Goal: Transaction & Acquisition: Book appointment/travel/reservation

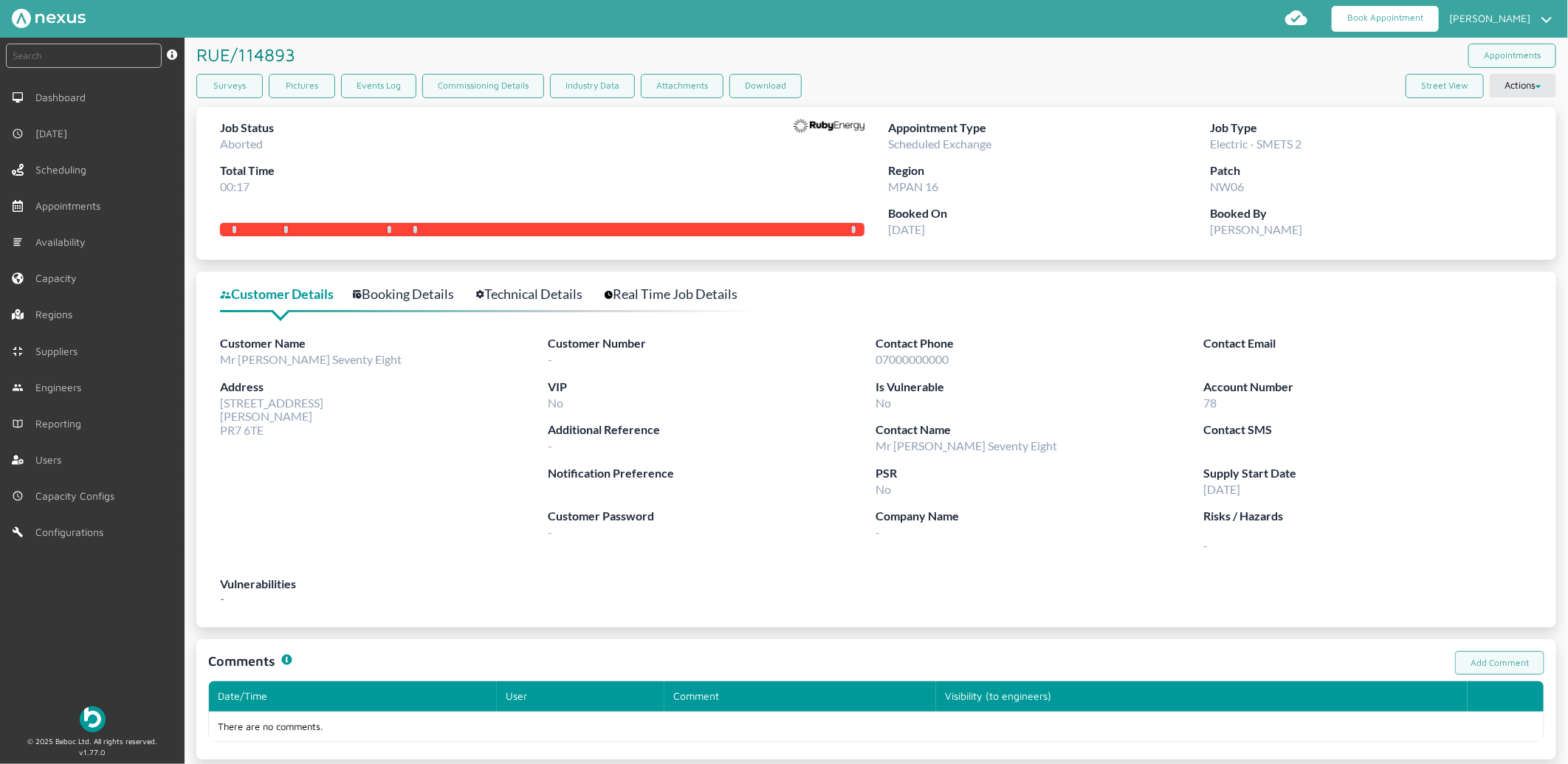
click at [1396, 16] on link "Book Appointment" at bounding box center [1385, 18] width 107 height 26
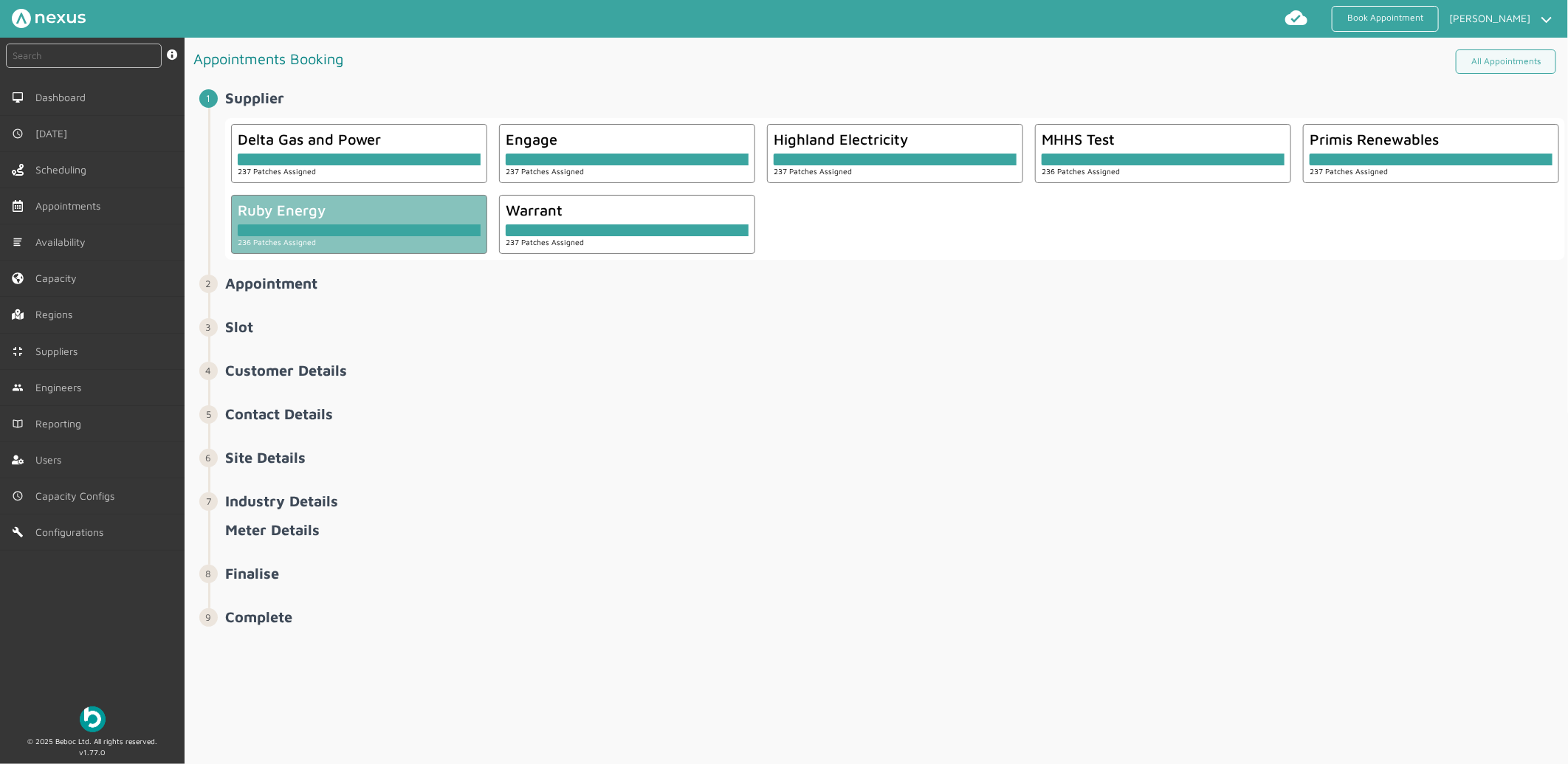
click at [430, 230] on div at bounding box center [359, 230] width 243 height 12
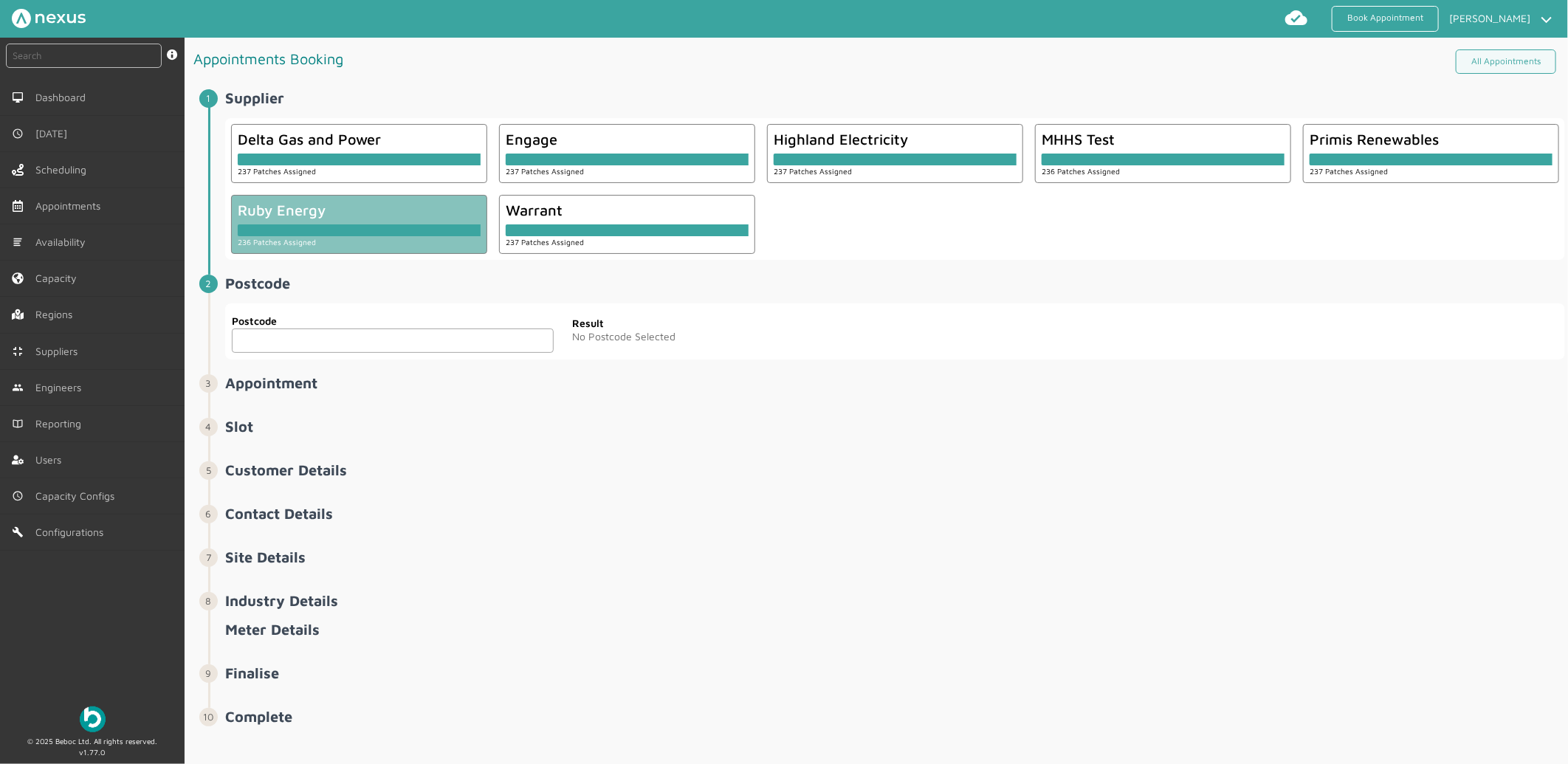
click at [386, 344] on input "text" at bounding box center [392, 341] width 321 height 25
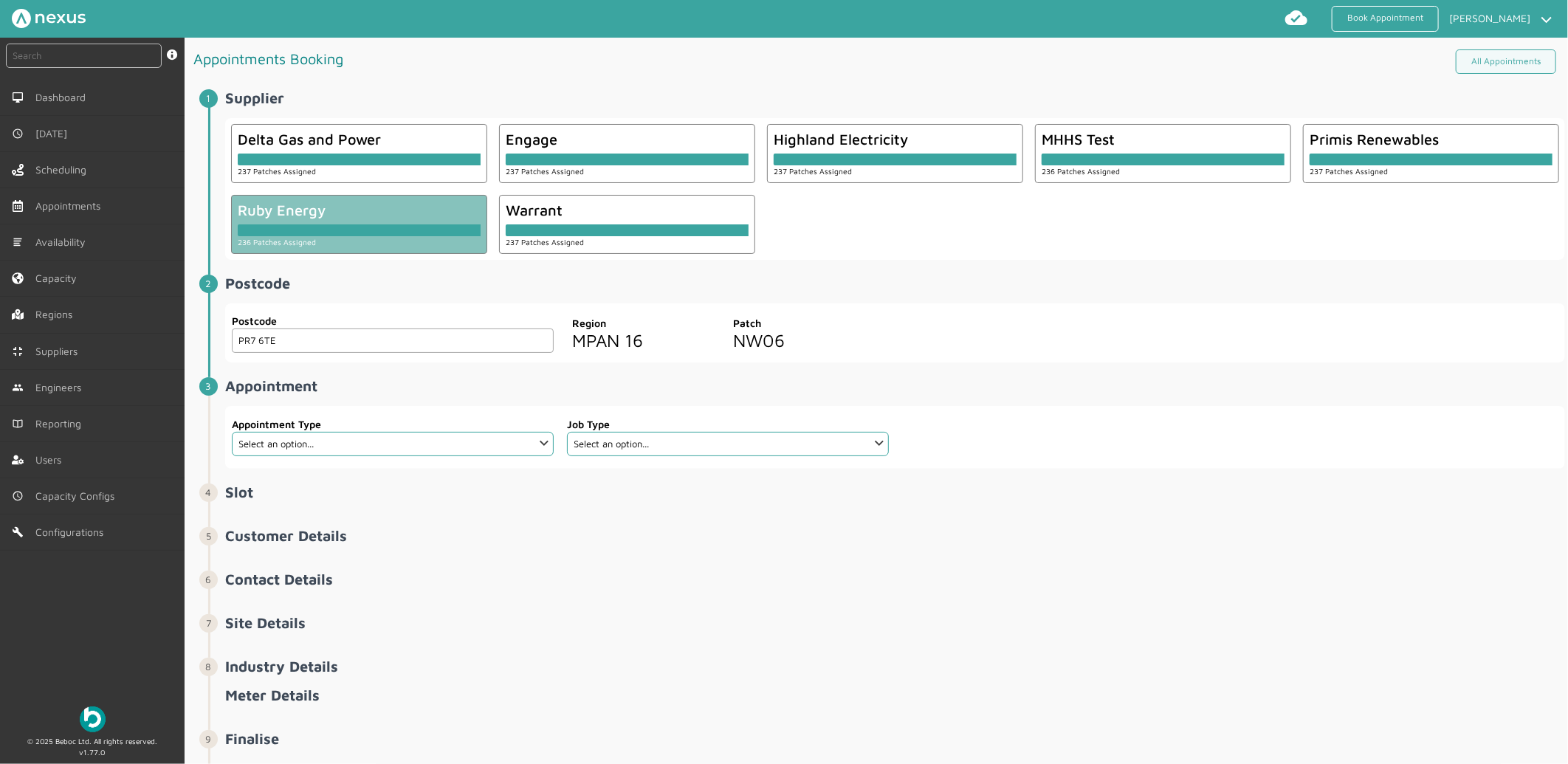
type input "PR7 6TE"
click at [384, 454] on select "Select an option... Additional Work Check Meter Electric Vehicle Emergency Exch…" at bounding box center [392, 444] width 321 height 25
click at [232, 432] on select "Select an option... Additional Work Check Meter Electric Vehicle Emergency Exch…" at bounding box center [392, 444] width 321 height 25
click at [365, 440] on select "Select an option... Additional Work Check Meter Electric Vehicle Emergency Exch…" at bounding box center [392, 444] width 321 height 25
select select "13: 5da647ca4fc5f258734955ce"
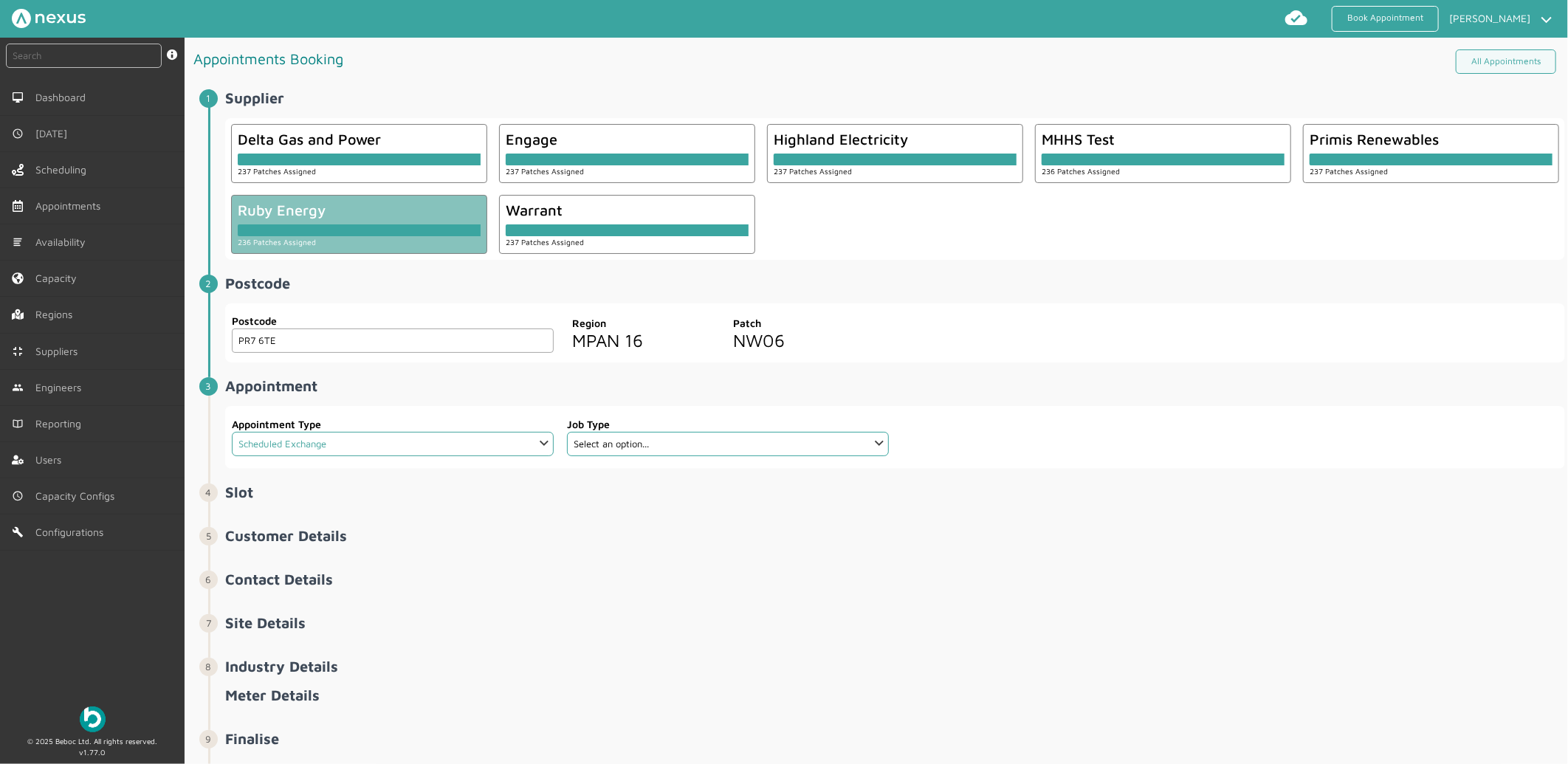
click at [232, 432] on select "Select an option... Additional Work Check Meter Electric Vehicle Emergency Exch…" at bounding box center [392, 444] width 321 height 25
click at [714, 443] on select "Select an option... Dual Fuel Dual Fuel - SMETS 2 Electric Electric - SMETS 2 E…" at bounding box center [727, 444] width 321 height 25
select select "10: 5cc9657c13944aebe30702ae"
click at [567, 432] on select "Select an option... Dual Fuel Dual Fuel - SMETS 2 Electric Electric - SMETS 2 E…" at bounding box center [727, 444] width 321 height 25
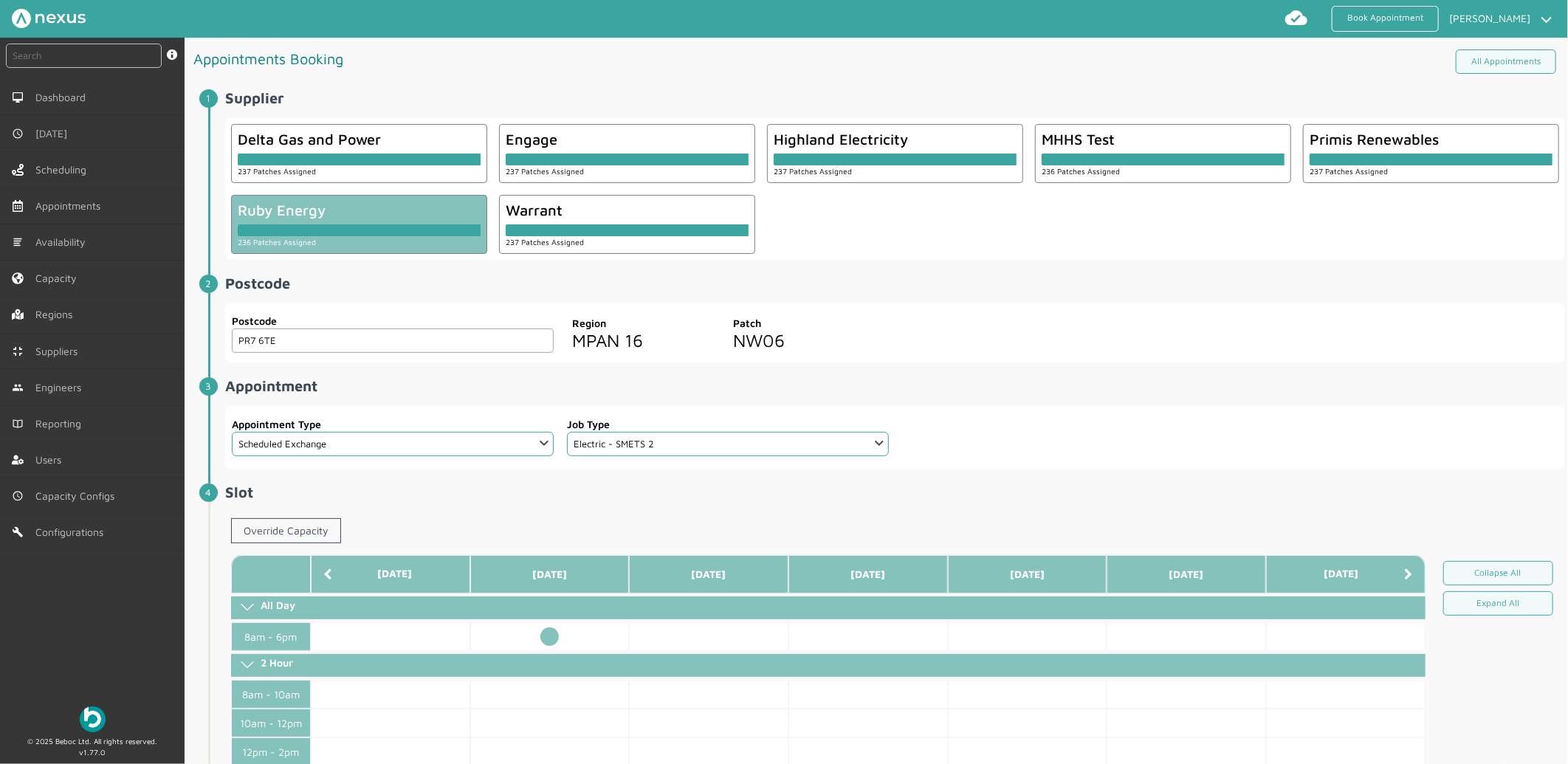
click at [552, 635] on td at bounding box center [550, 637] width 159 height 28
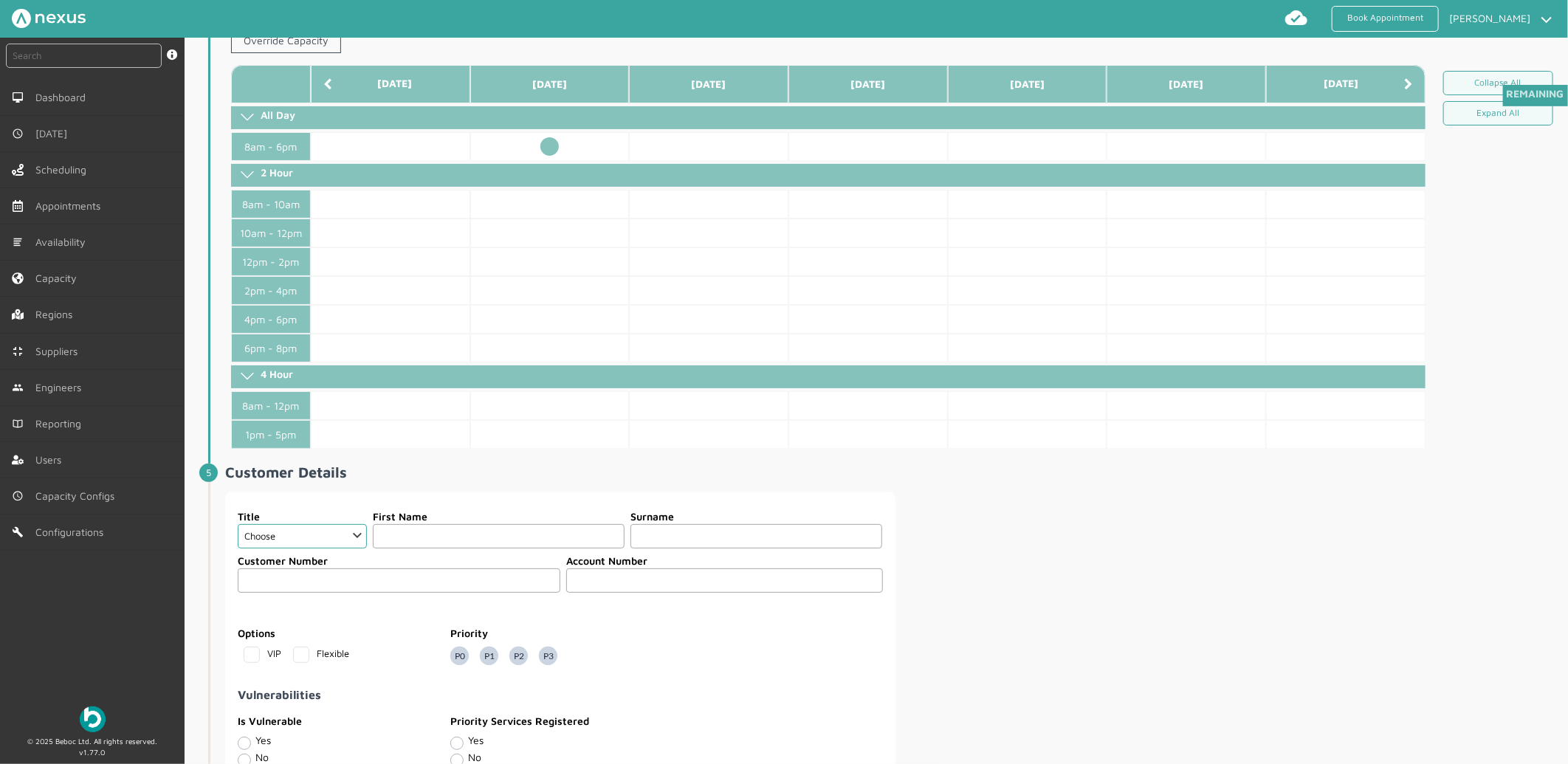
scroll to position [492, 0]
click at [300, 528] on select "Choose Dr Mr Mrs Miss Ms Mx Sir Lady" at bounding box center [302, 535] width 129 height 25
select select "2: Mr"
click at [238, 524] on select "Choose Dr Mr Mrs Miss Ms Mx Sir Lady" at bounding box center [302, 535] width 129 height 25
click at [386, 542] on input "text" at bounding box center [498, 535] width 252 height 25
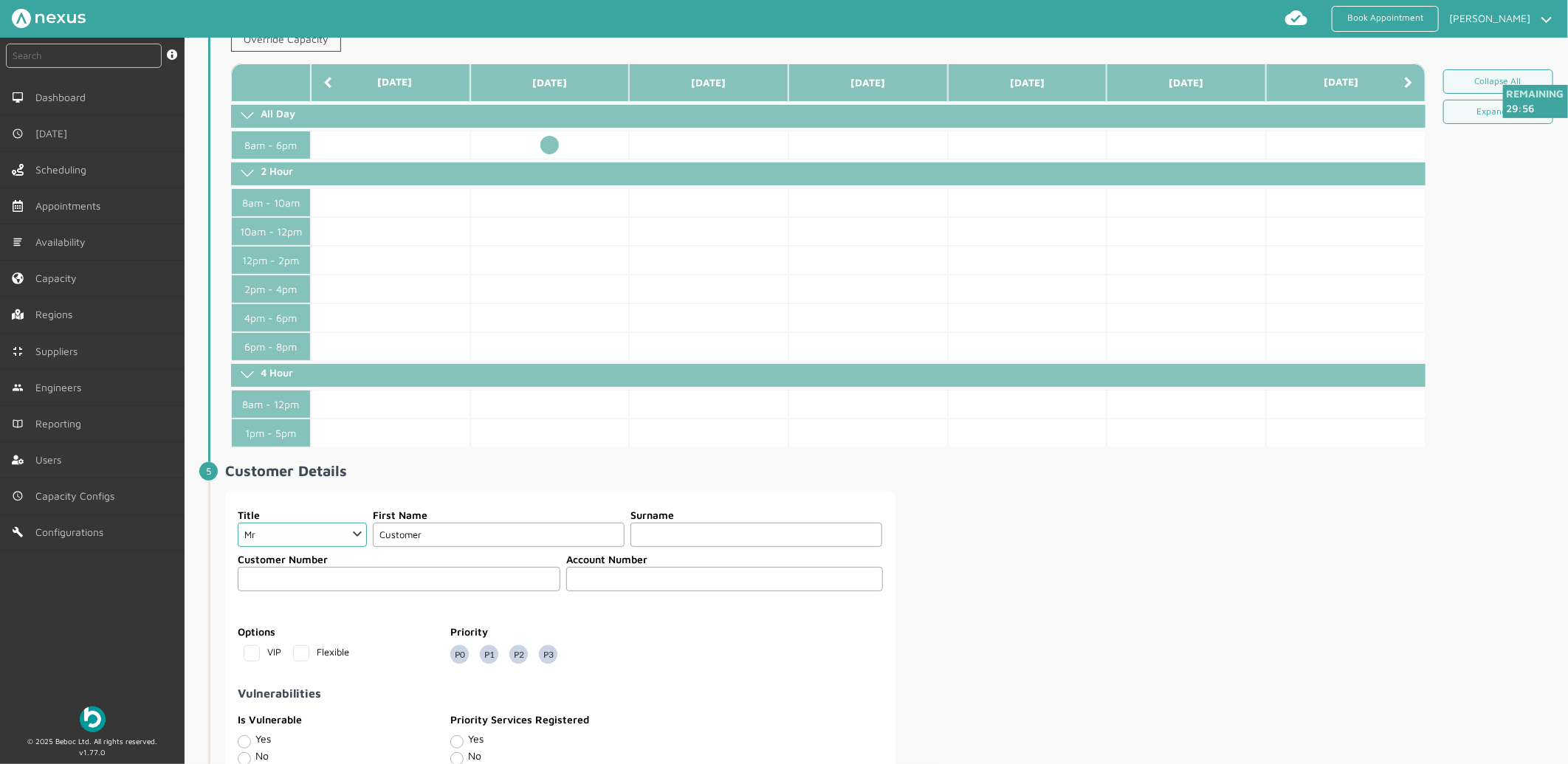
type input "Customer"
click at [710, 540] on input "text" at bounding box center [756, 535] width 252 height 25
type input "Seventy Nine"
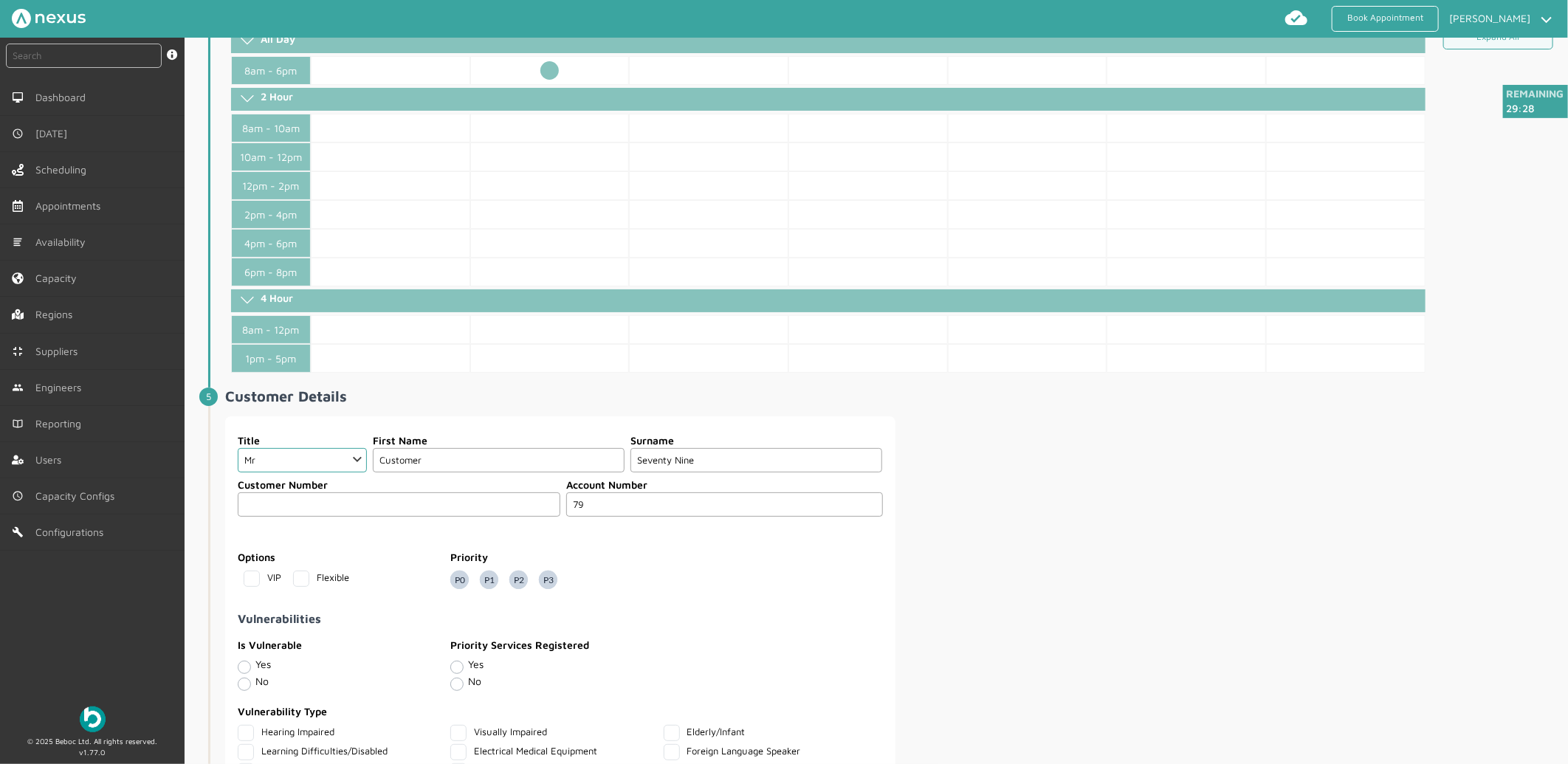
scroll to position [821, 0]
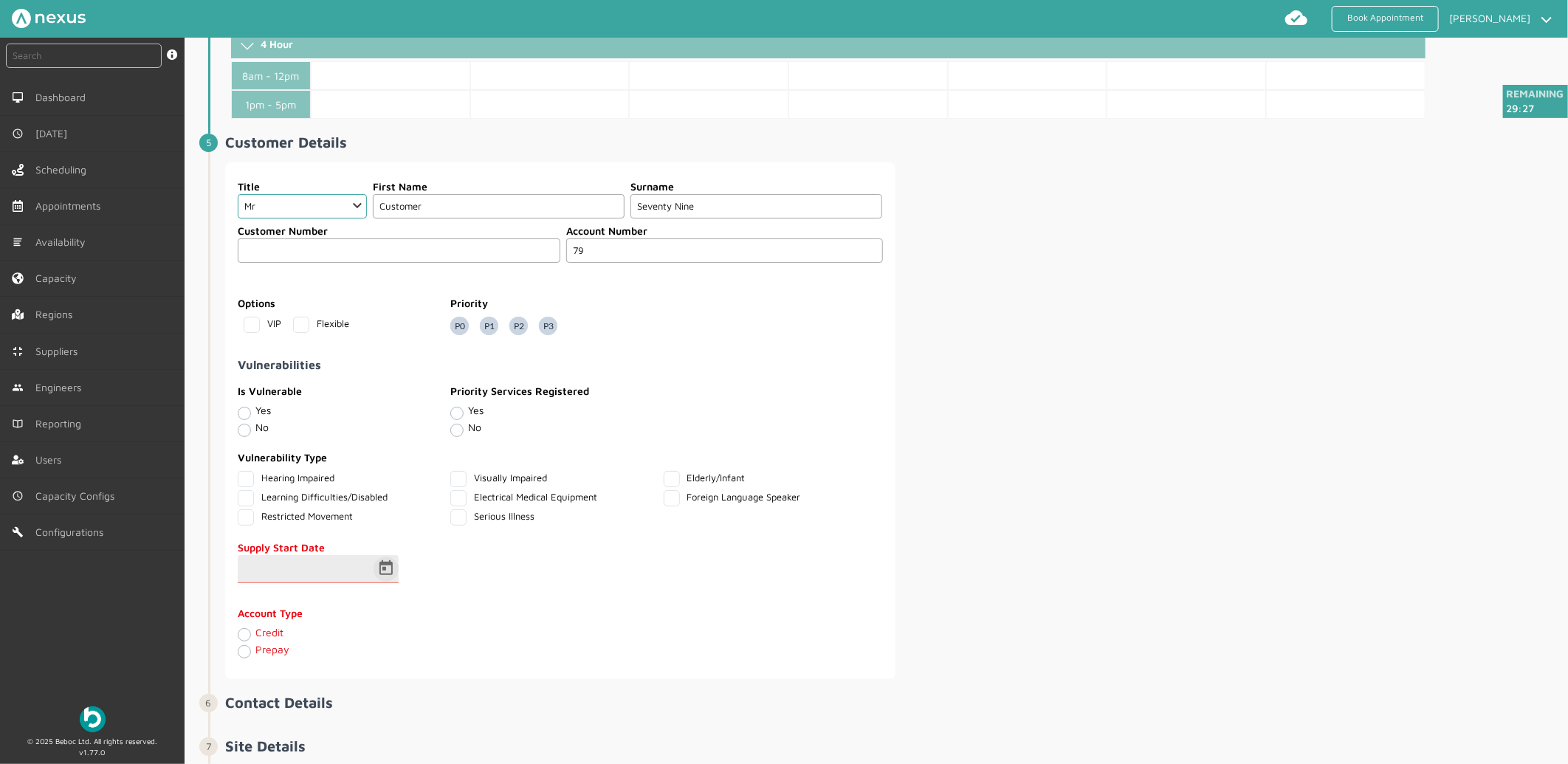
type input "79"
click at [391, 574] on span "Open calendar" at bounding box center [386, 569] width 36 height 36
click at [318, 466] on span "16" at bounding box center [316, 478] width 27 height 27
type input "16/09/2025"
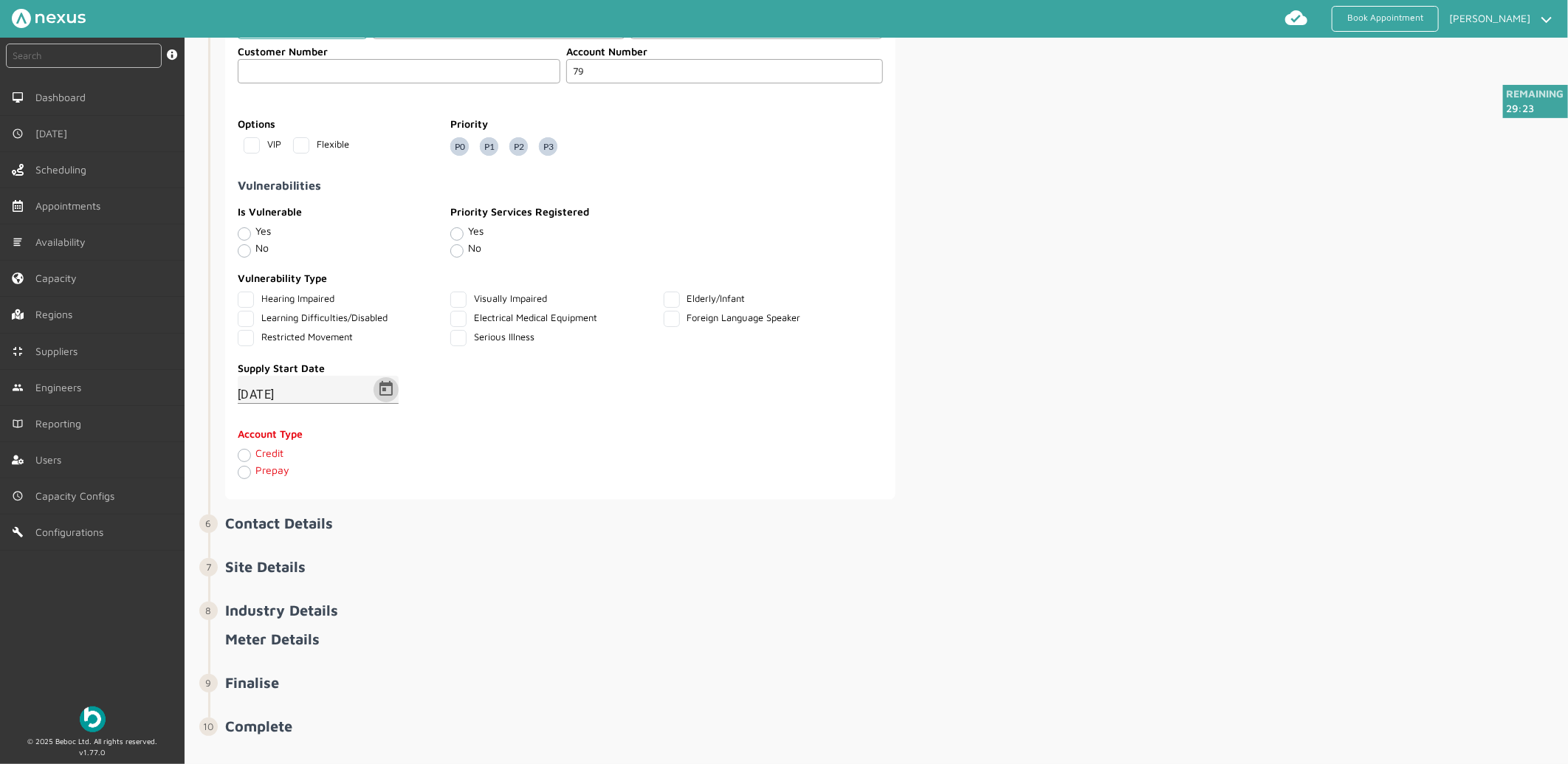
scroll to position [1023, 0]
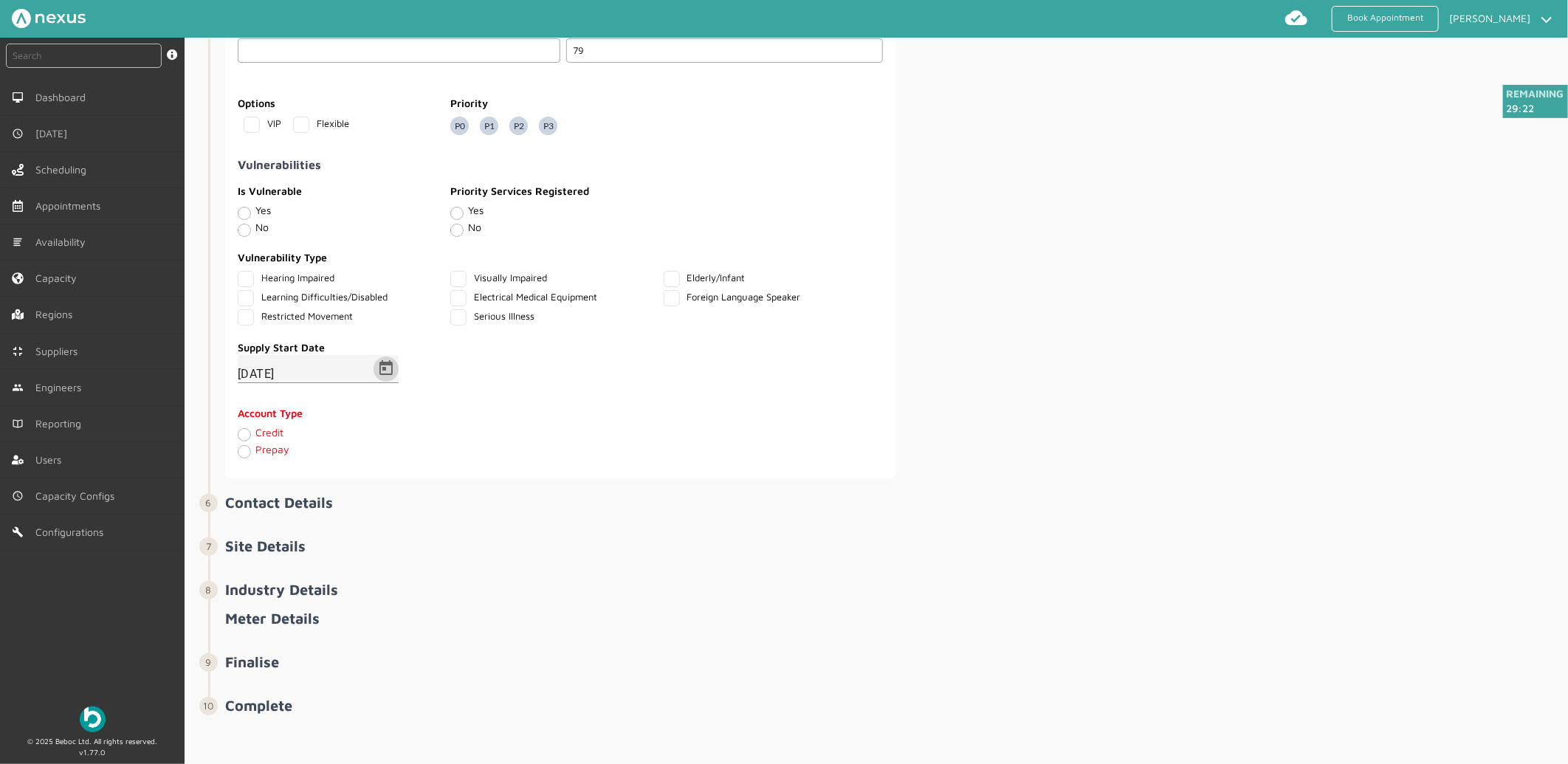
click at [256, 439] on label "Credit" at bounding box center [269, 432] width 28 height 13
click at [242, 440] on input "Credit" at bounding box center [244, 434] width 12 height 15
radio input "true"
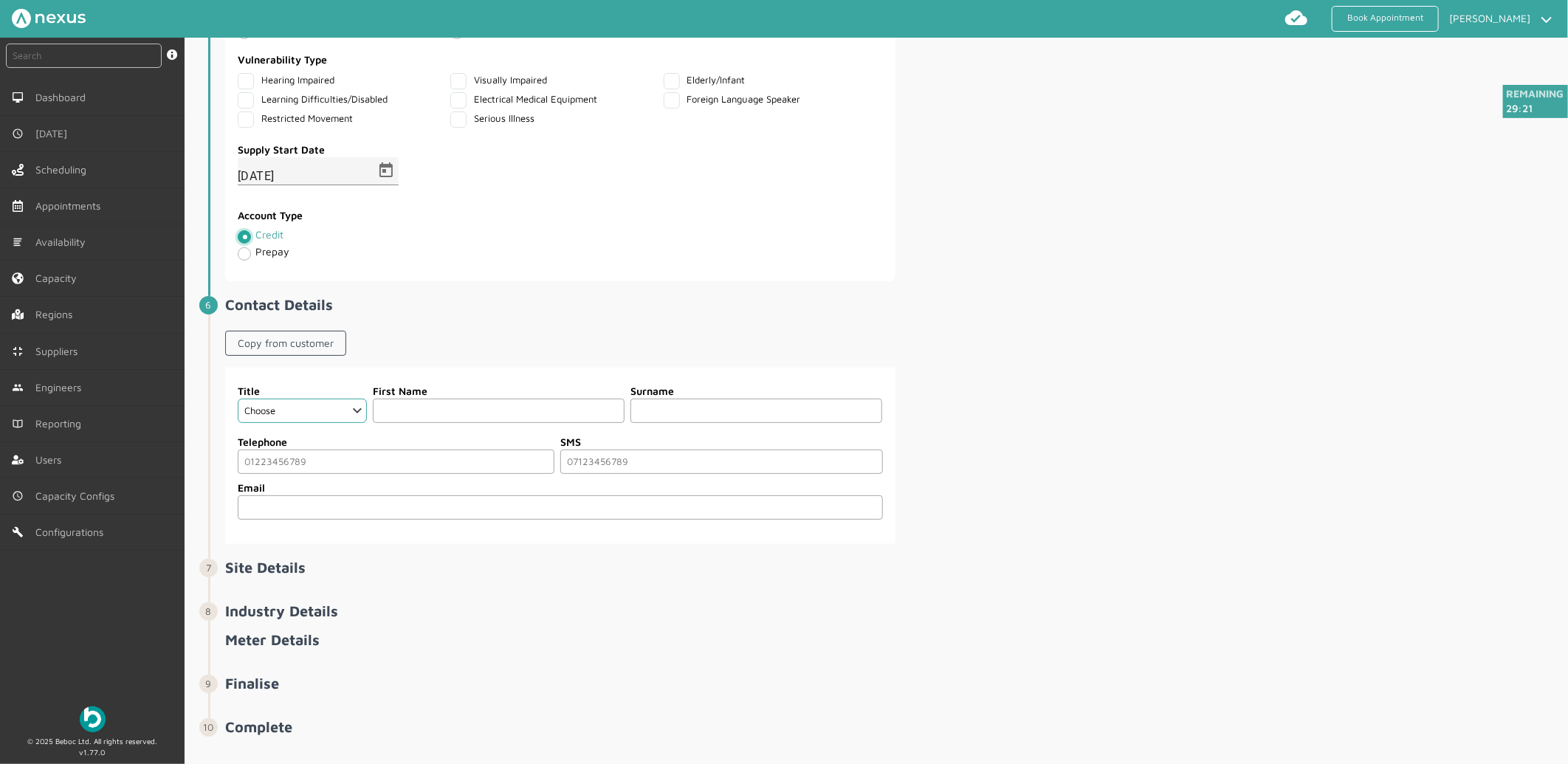
scroll to position [1244, 0]
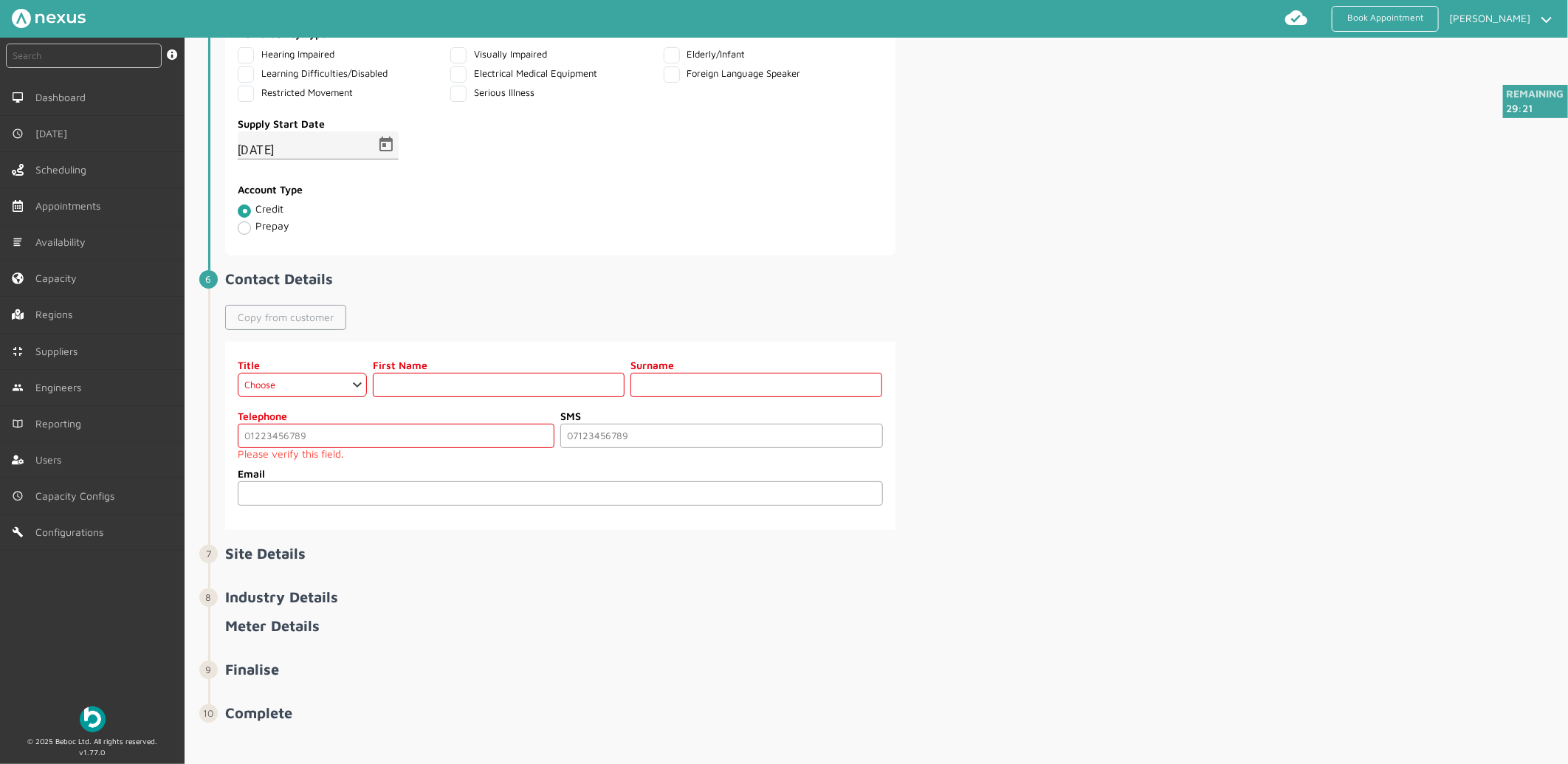
drag, startPoint x: 312, startPoint y: 318, endPoint x: 320, endPoint y: 322, distance: 8.9
click at [312, 318] on link "Copy from customer" at bounding box center [286, 317] width 121 height 25
select select "2: Mr"
type input "Customer"
type input "Seventy Nine"
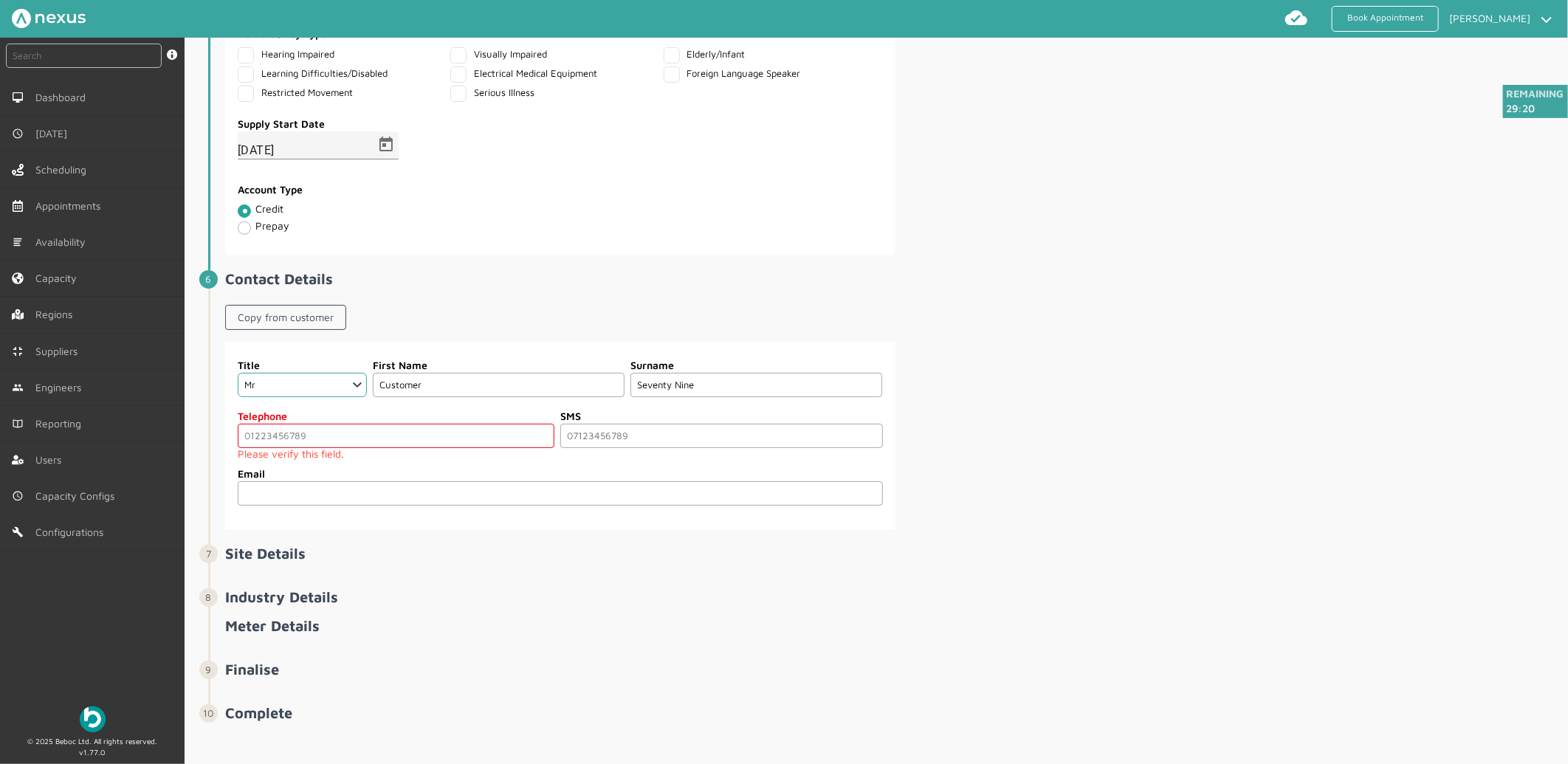
click at [365, 419] on label "Telephone" at bounding box center [397, 416] width 317 height 16
click at [364, 429] on input "tel" at bounding box center [397, 436] width 317 height 25
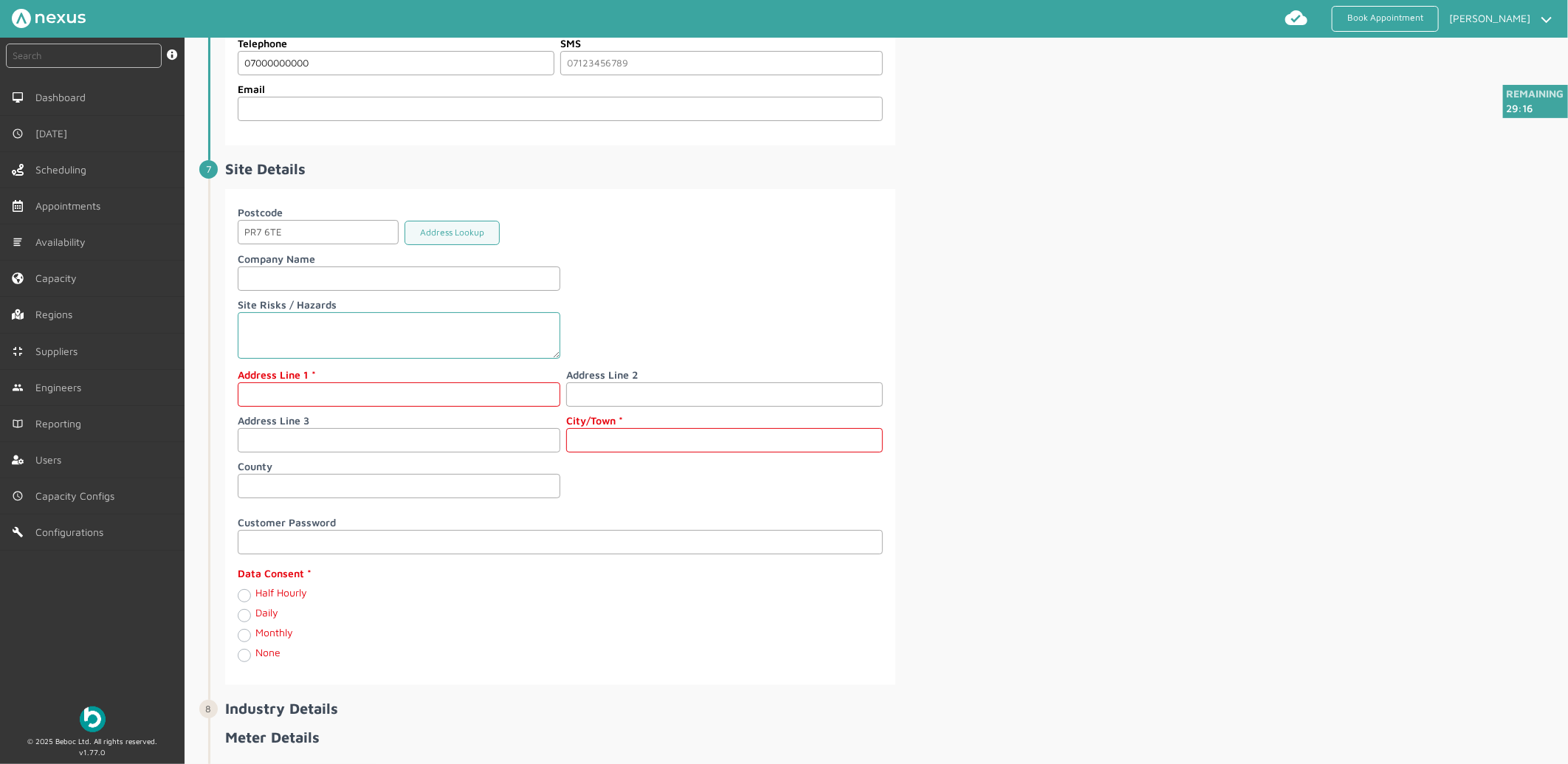
scroll to position [1654, 0]
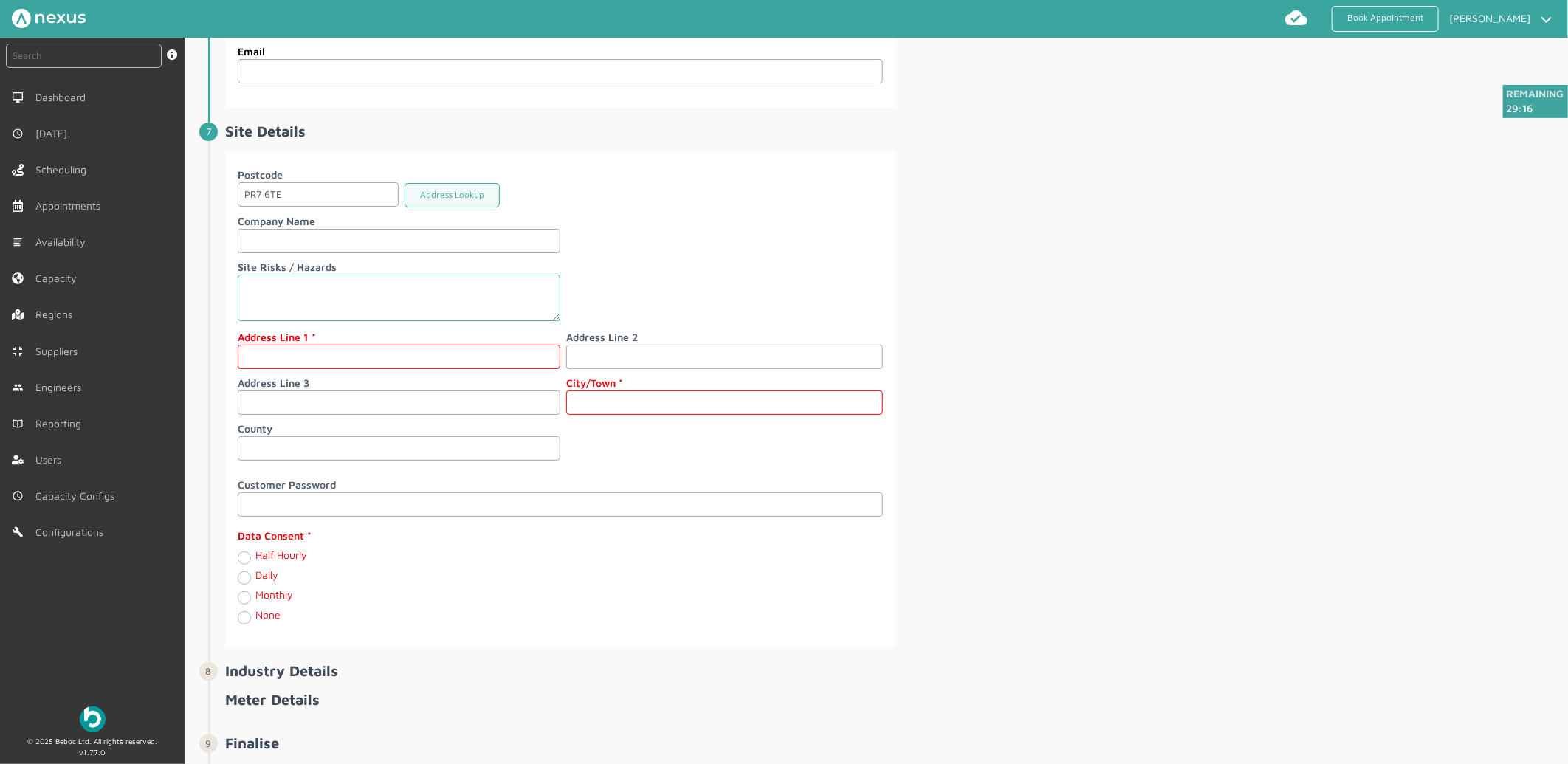
type input "07000000000"
click at [321, 356] on input "text" at bounding box center [399, 356] width 322 height 25
click at [341, 356] on input "text" at bounding box center [399, 356] width 322 height 25
type input "[STREET_ADDRESS]"
click at [659, 415] on input "text" at bounding box center [724, 402] width 317 height 25
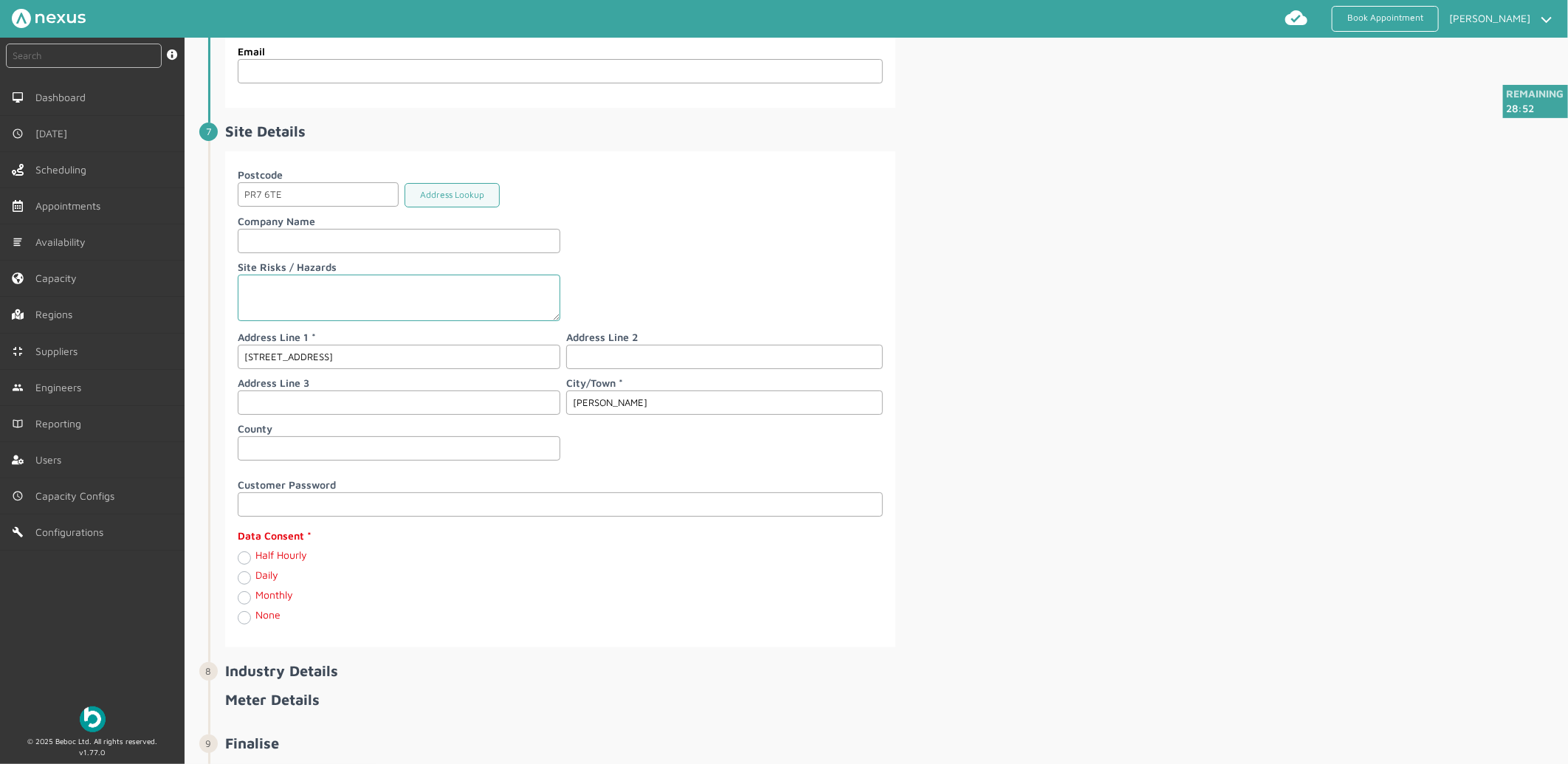
type input "[PERSON_NAME]"
click at [256, 601] on label "Monthly" at bounding box center [274, 595] width 38 height 13
click at [240, 604] on input "Monthly" at bounding box center [244, 596] width 12 height 15
radio input "true"
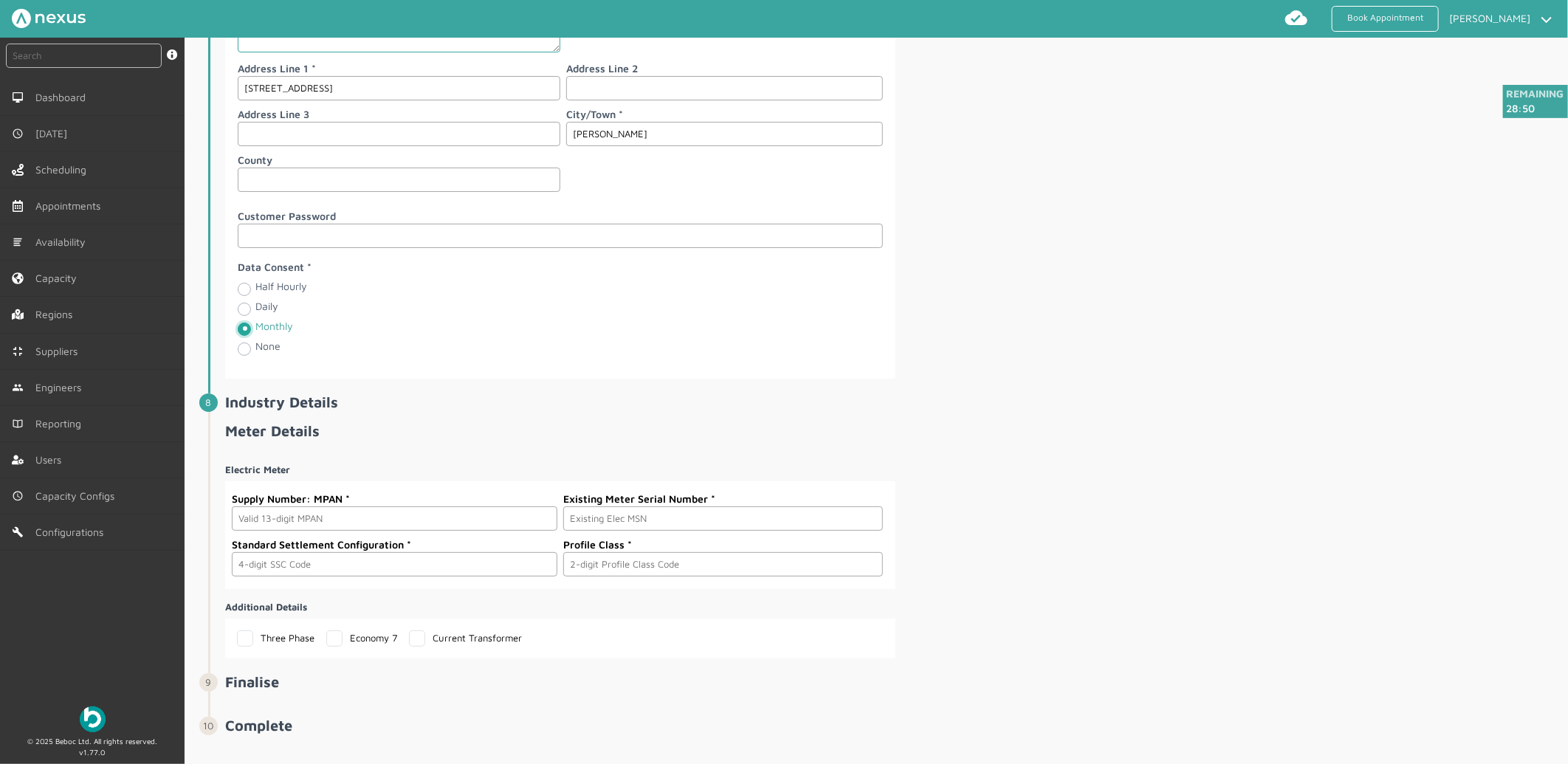
scroll to position [1950, 0]
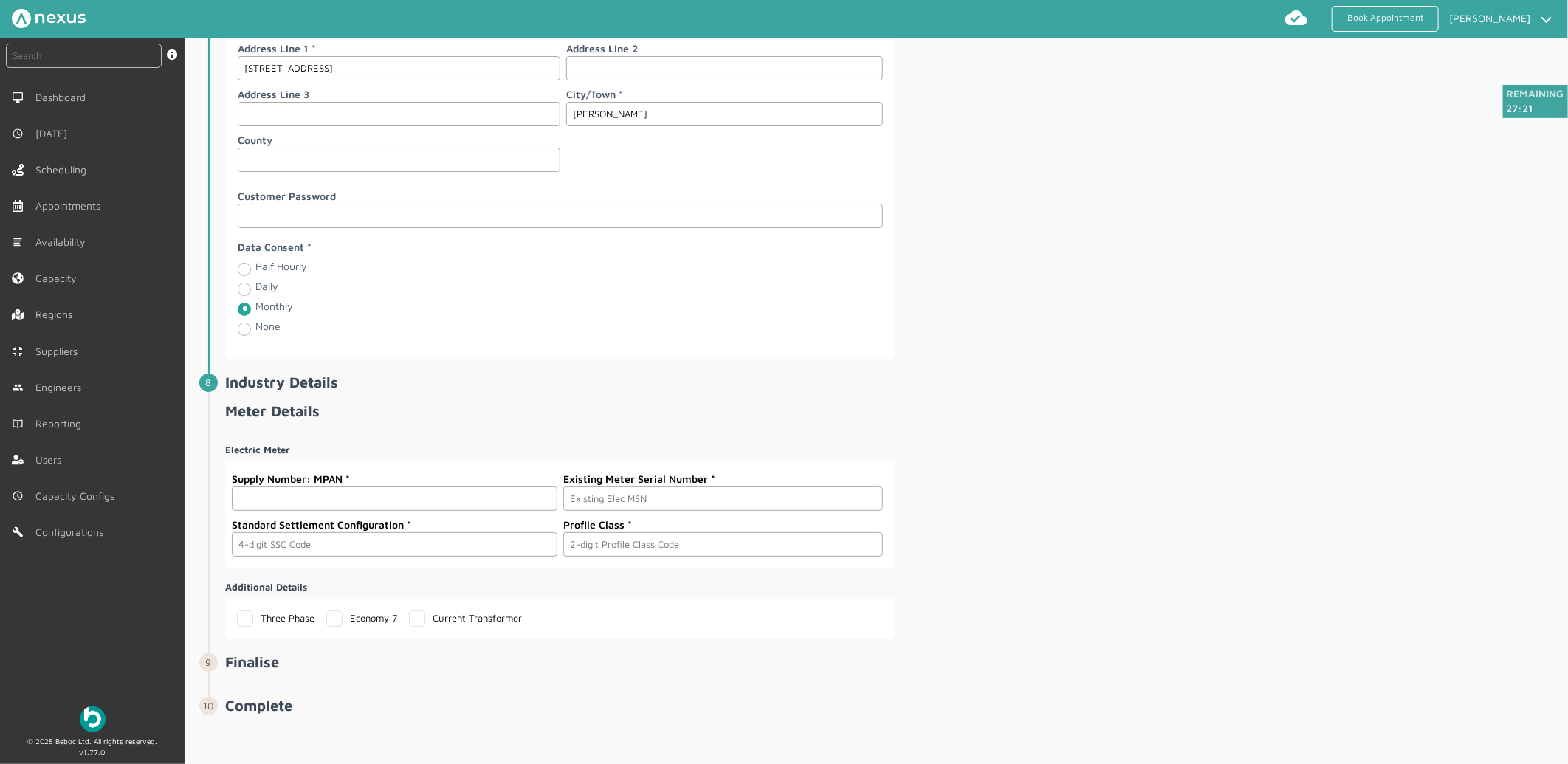
click at [344, 509] on input "text" at bounding box center [394, 498] width 325 height 25
paste input "2302000000411"
type input "2302000000411"
click at [694, 498] on input "text" at bounding box center [723, 498] width 320 height 25
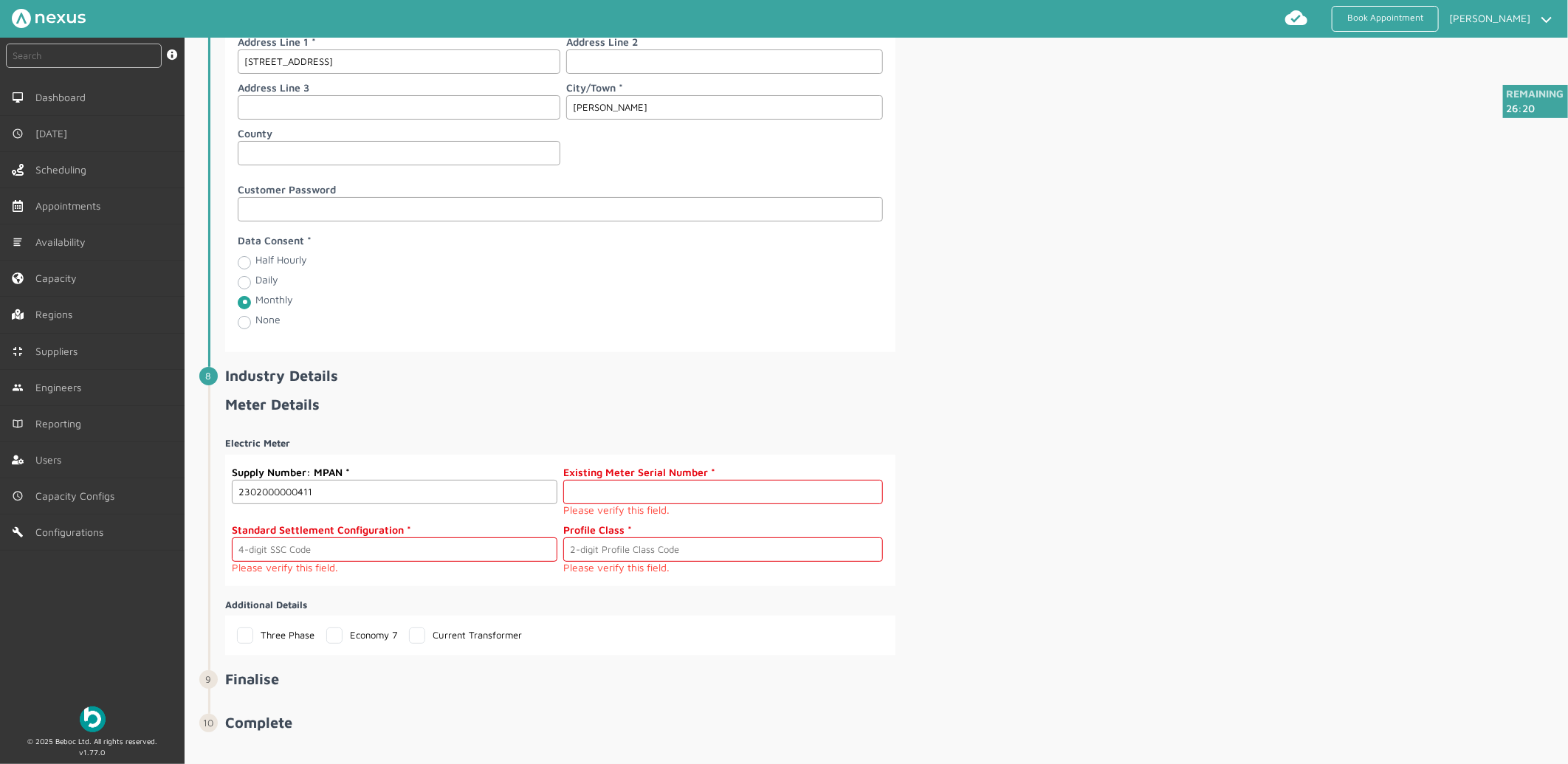
click at [613, 500] on input "text" at bounding box center [723, 492] width 320 height 25
click at [1068, 504] on div "Electric Meter Supply Number: MPAN 2302000000411 Existing Meter Serial Number P…" at bounding box center [895, 540] width 1340 height 231
click at [623, 504] on input "text" at bounding box center [723, 492] width 320 height 25
click at [727, 505] on input "text" at bounding box center [723, 492] width 320 height 25
click at [1421, 413] on h2 "Meter Details" at bounding box center [895, 404] width 1340 height 17
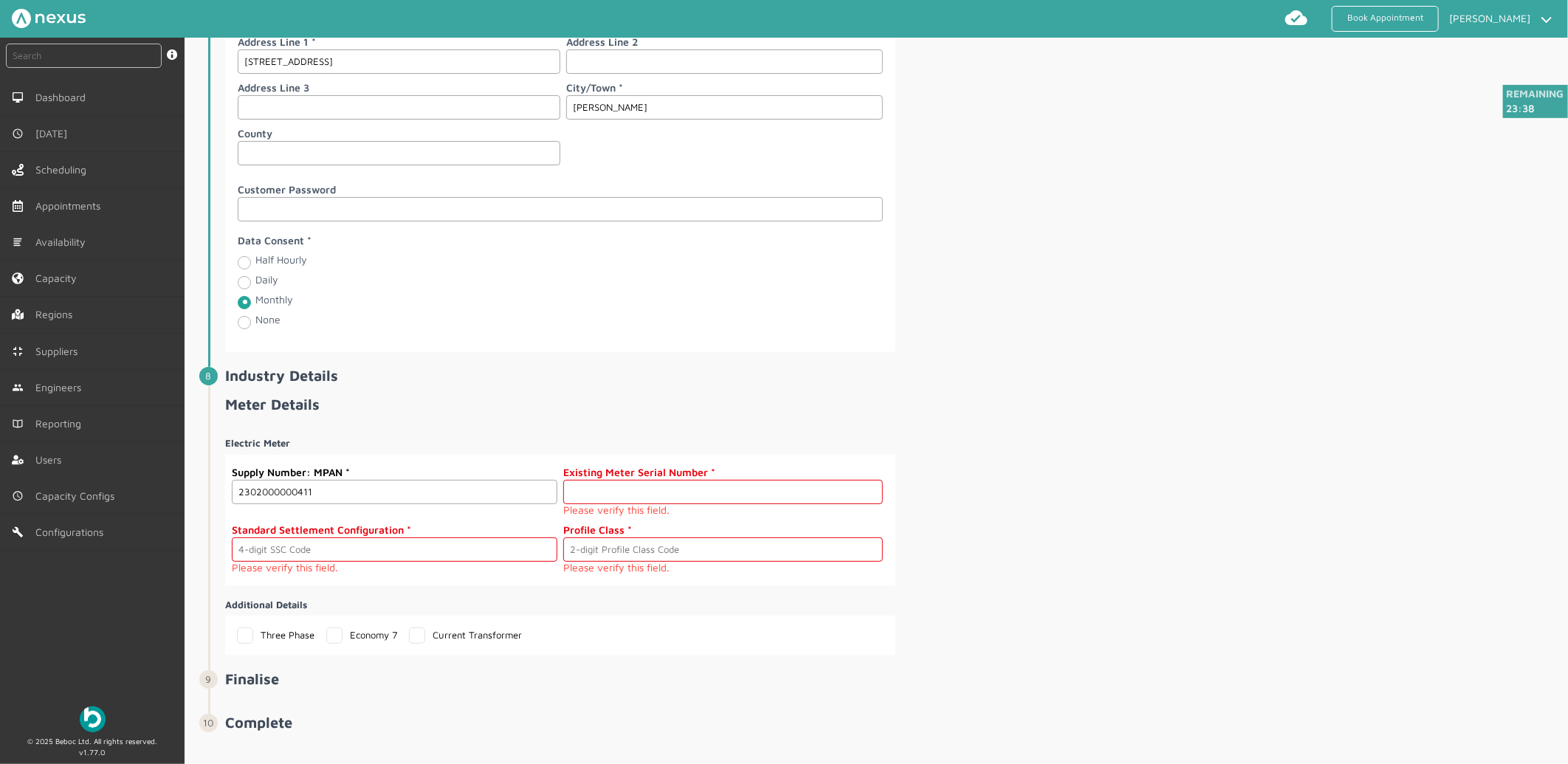
click at [611, 487] on input "text" at bounding box center [723, 492] width 320 height 25
type input "S000000036"
type input "0393"
type input "03"
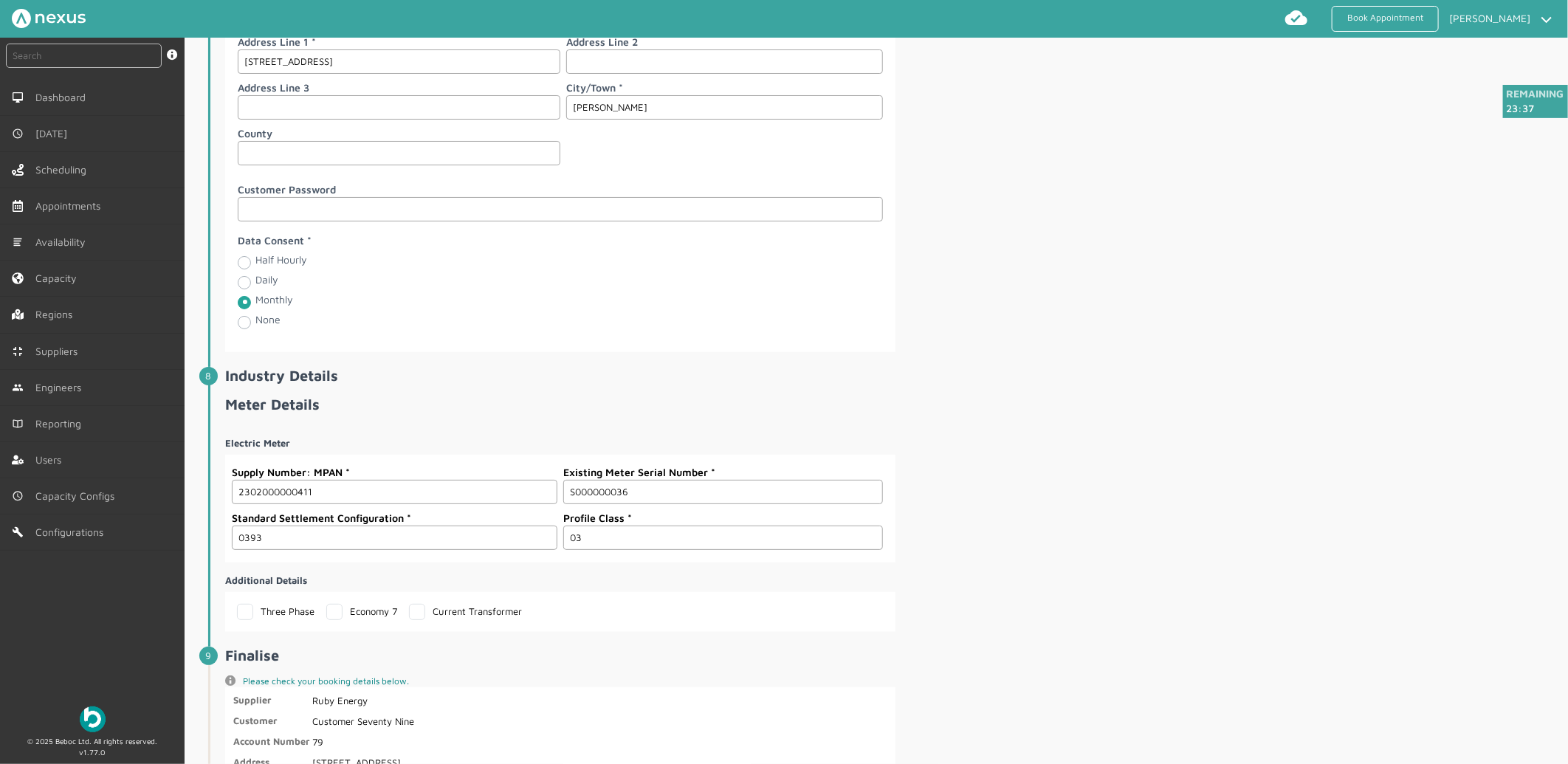
click at [660, 505] on input "S000000036" at bounding box center [723, 492] width 320 height 25
type input "S000000037"
click at [1115, 426] on span "Meter Details Electric Meter Supply Number: MPAN 2302000000411 Existing Meter S…" at bounding box center [895, 514] width 1340 height 236
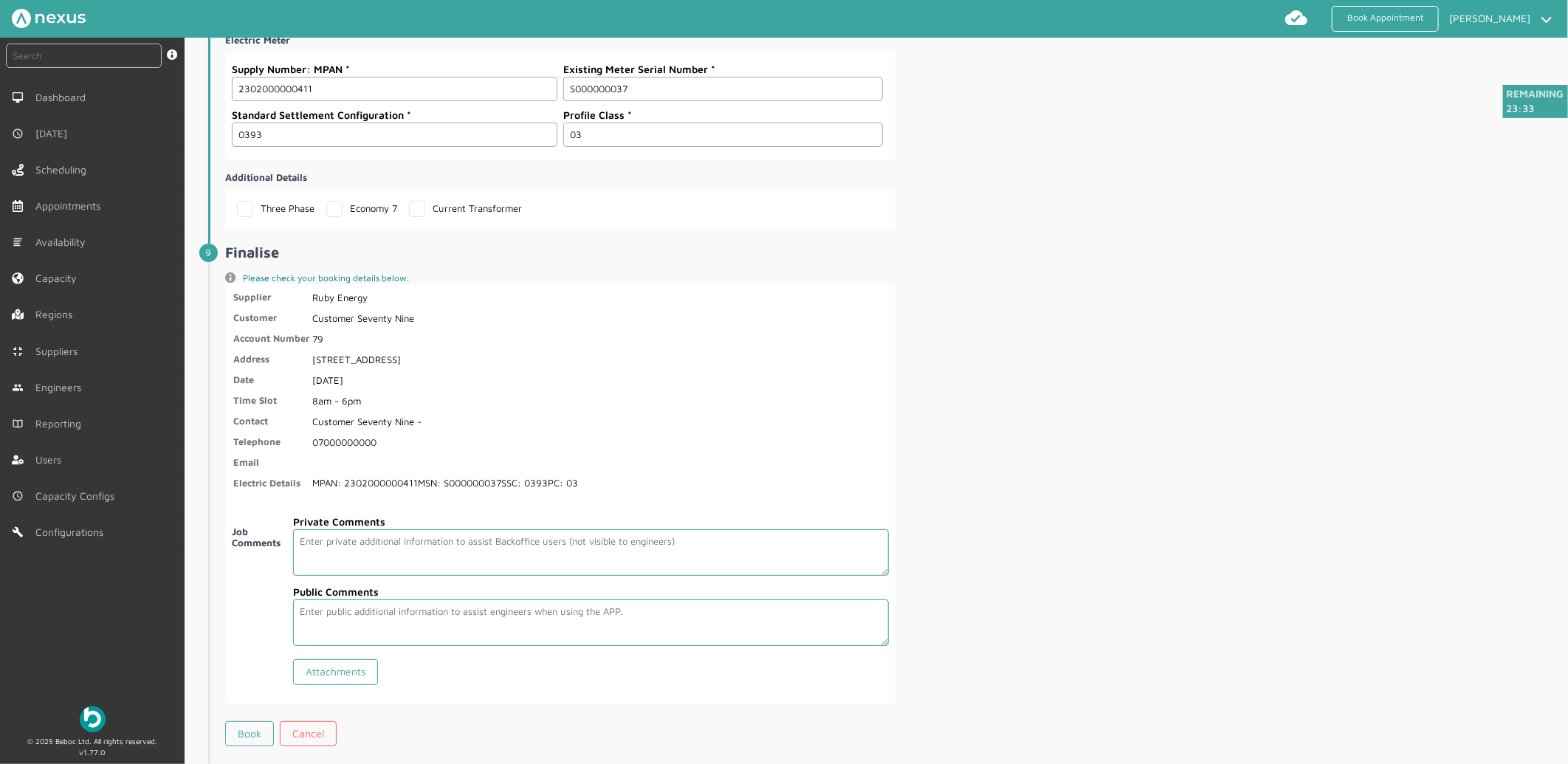
scroll to position [2360, 0]
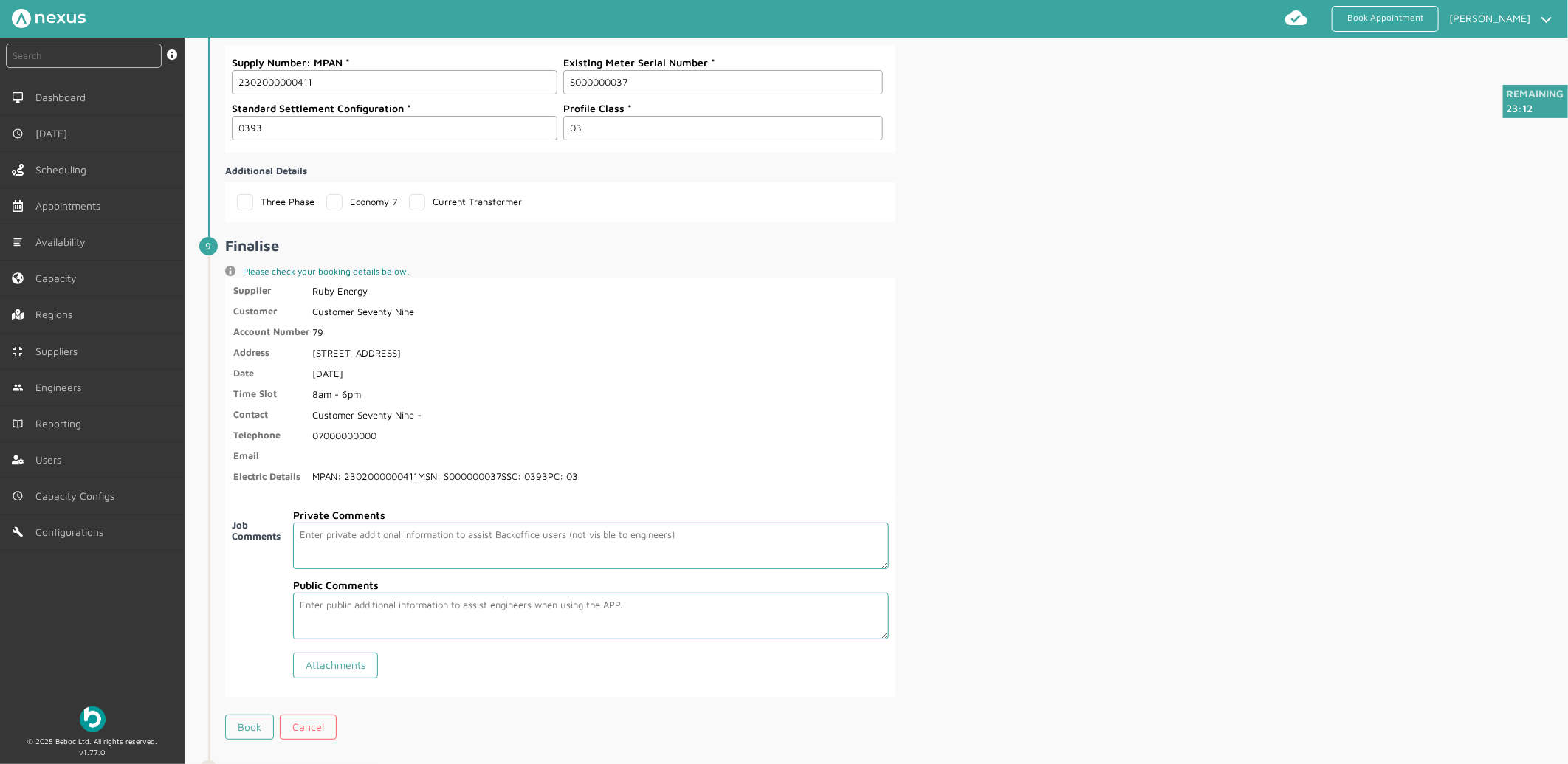
click at [1463, 422] on app-appointment-confirmation-form "info icon Please check your booking details below. Supplier Ruby Energy Custome…" at bounding box center [895, 506] width 1340 height 480
click at [242, 733] on link "Book" at bounding box center [249, 726] width 49 height 25
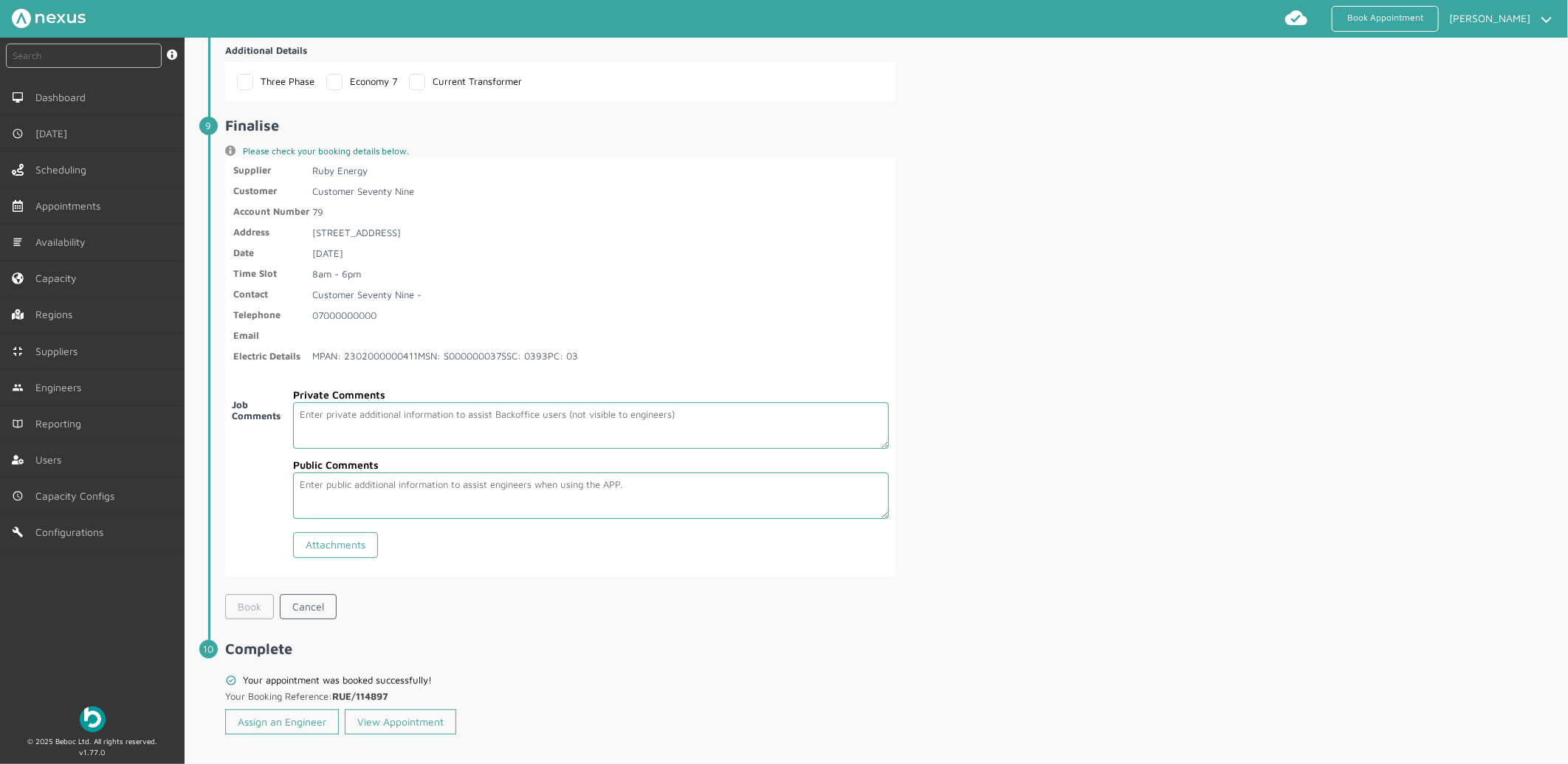
scroll to position [2492, 0]
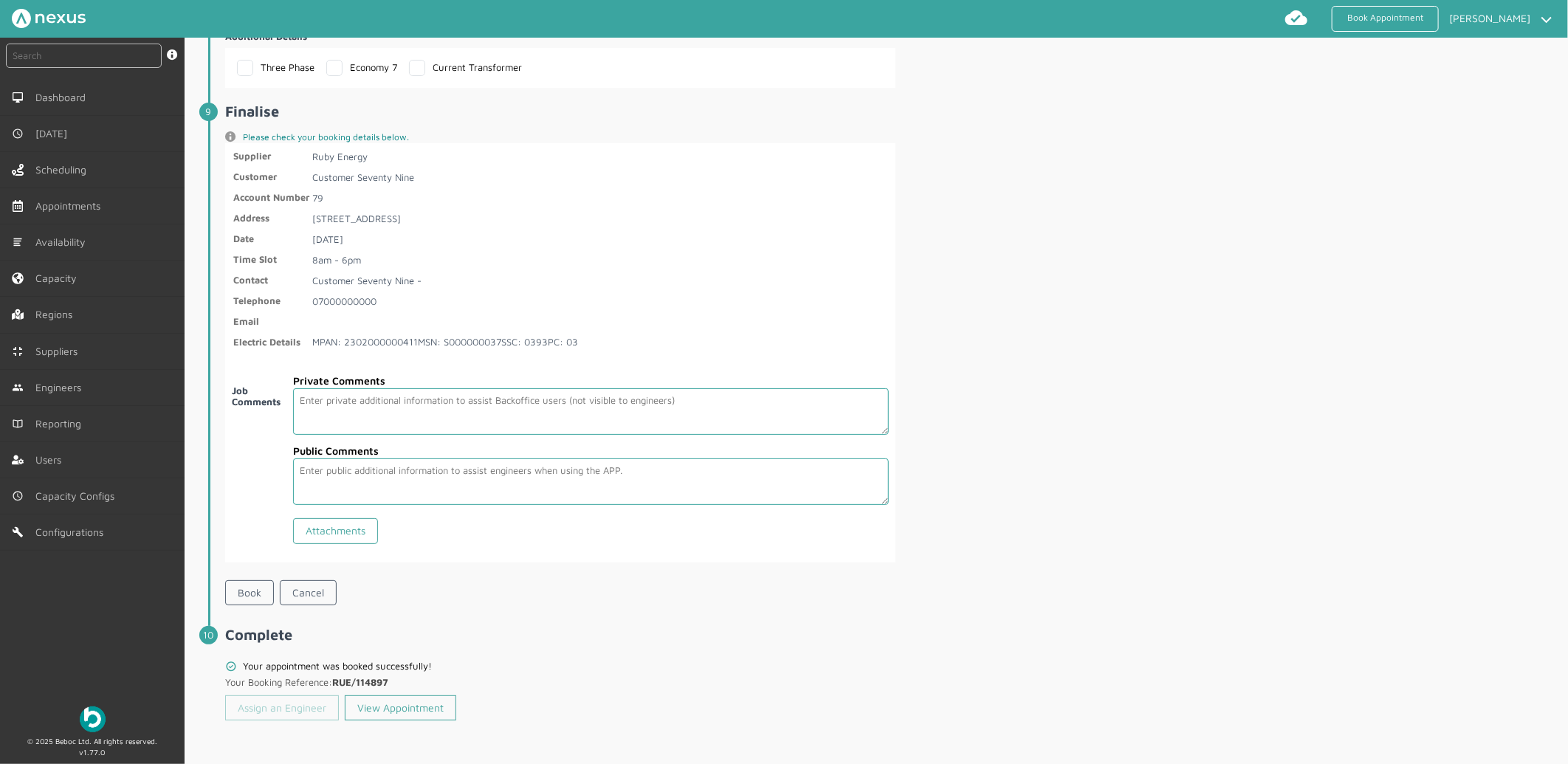
click at [289, 709] on link "Assign an Engineer" at bounding box center [282, 707] width 114 height 25
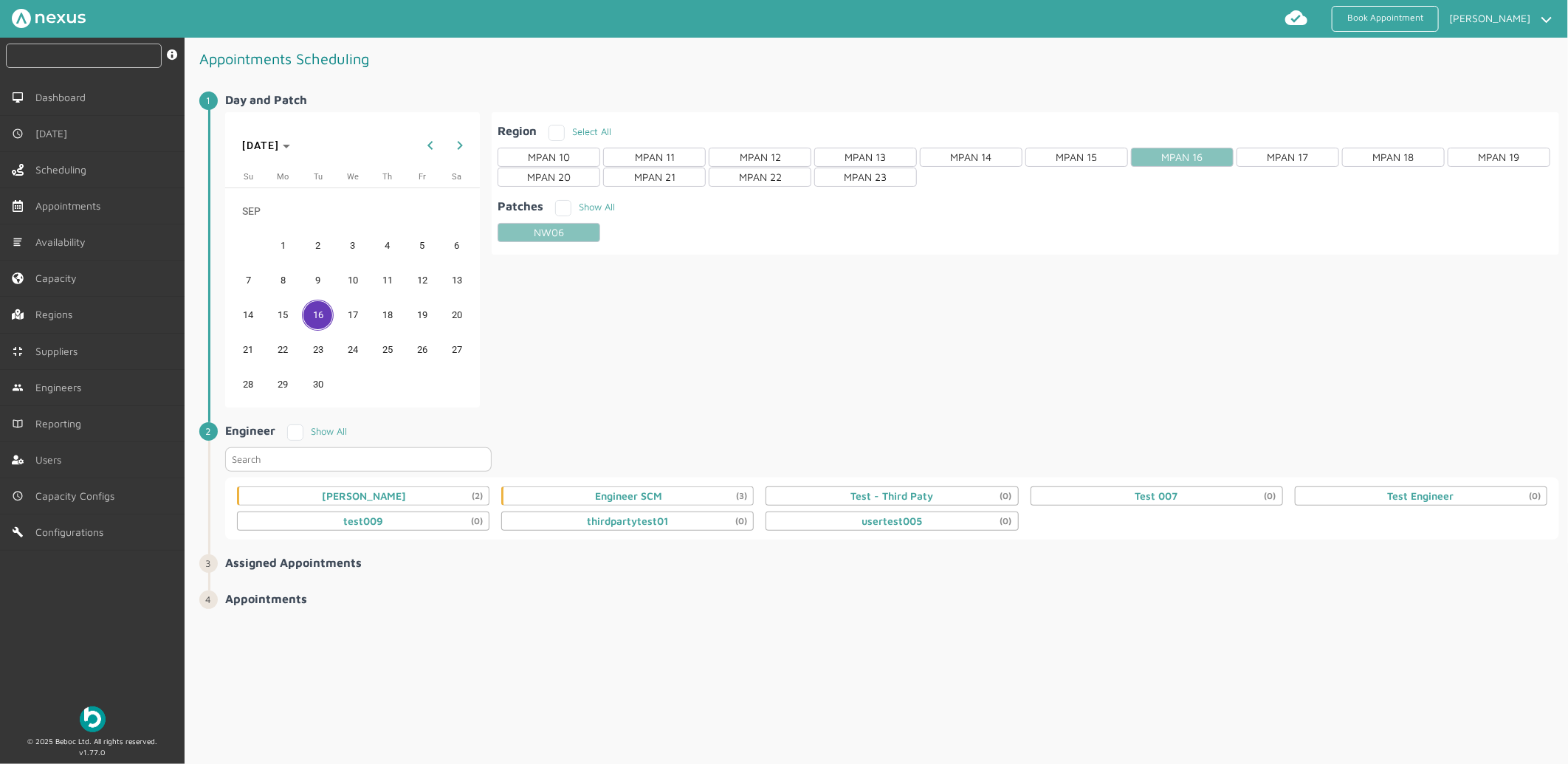
click at [76, 49] on input "text" at bounding box center [83, 56] width 156 height 25
click at [375, 493] on div "Daniel Metcalfe (2)" at bounding box center [364, 496] width 84 height 12
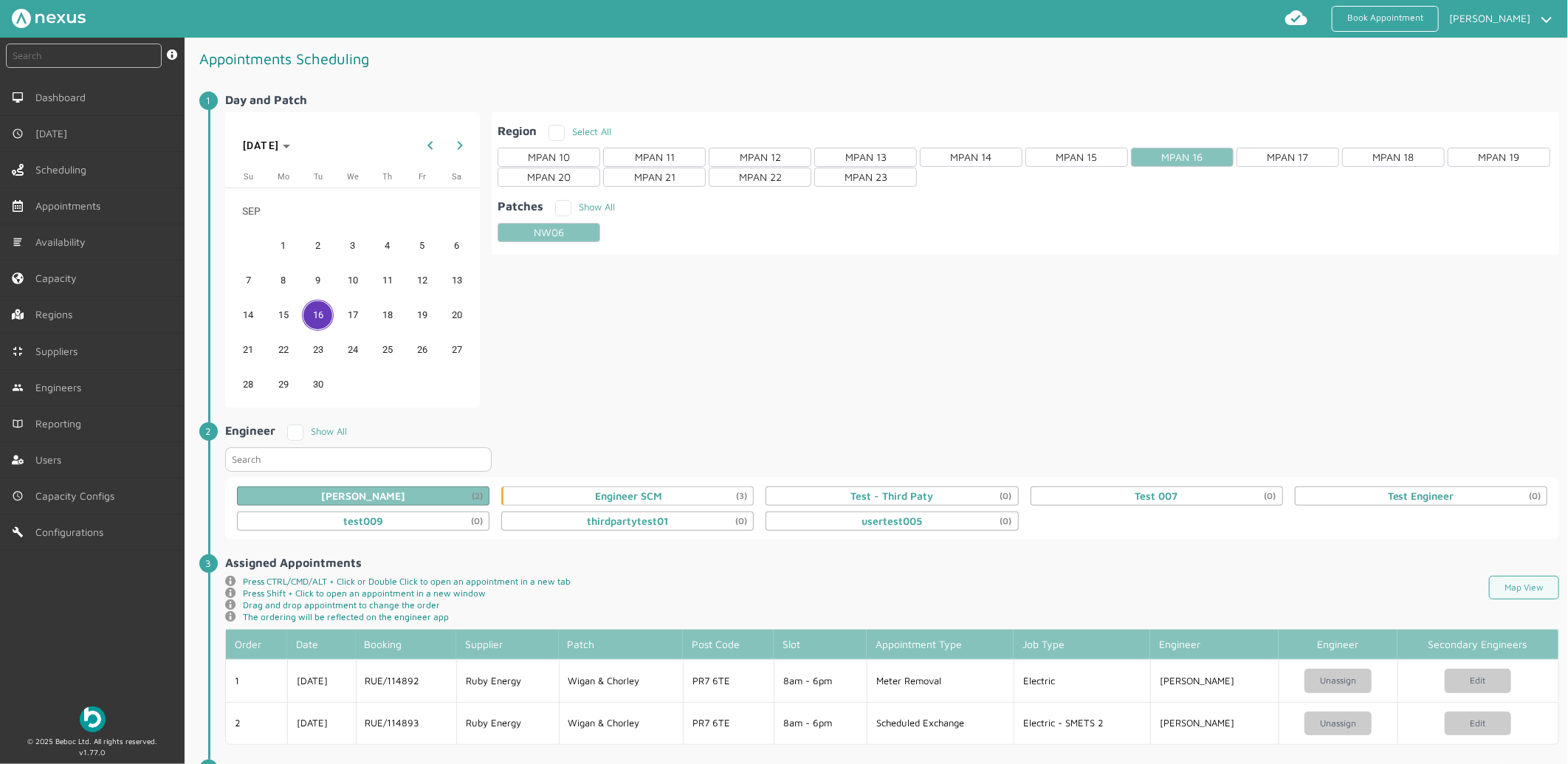
scroll to position [188, 0]
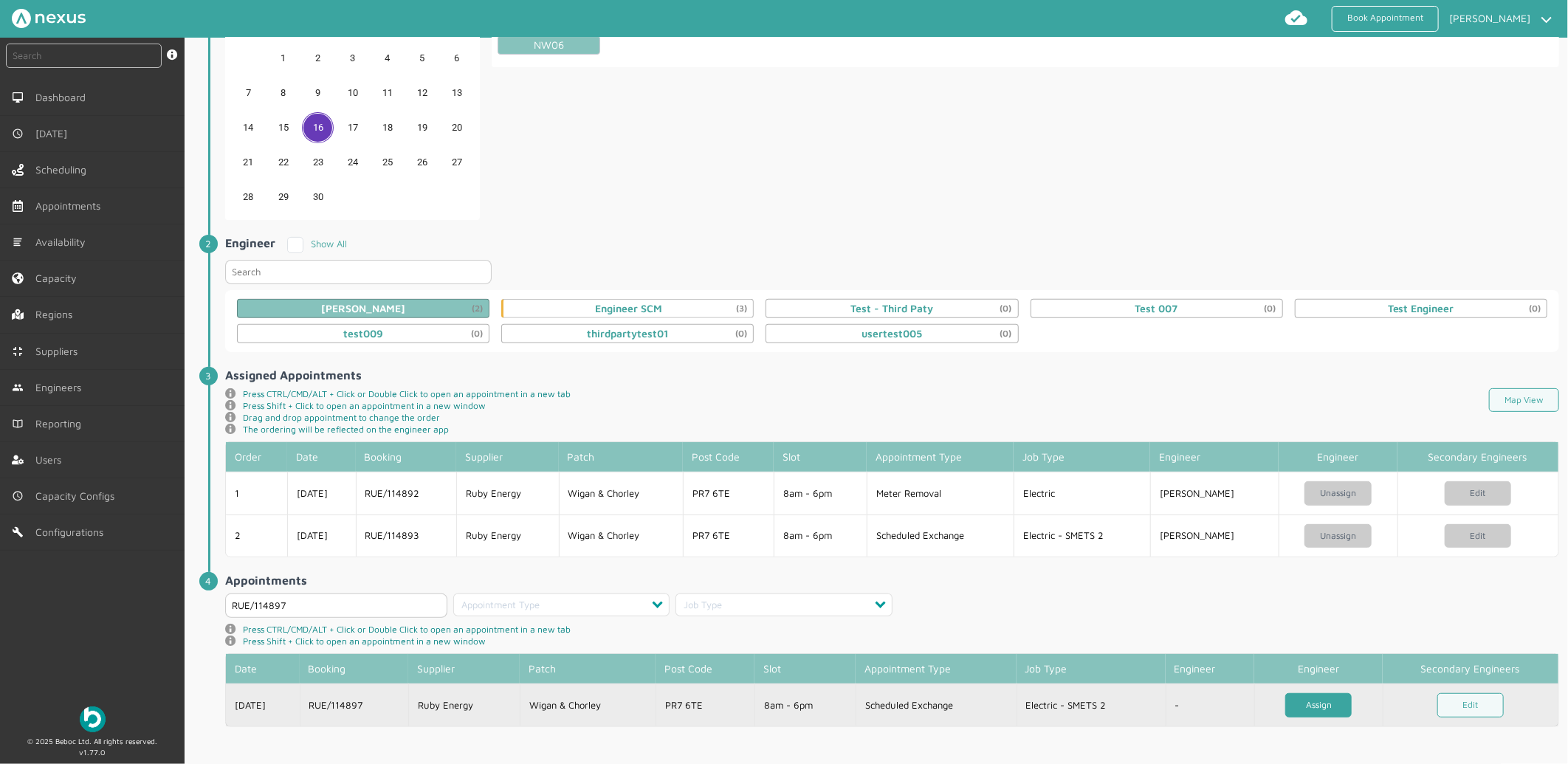
click at [1308, 710] on link "Assign" at bounding box center [1318, 705] width 67 height 25
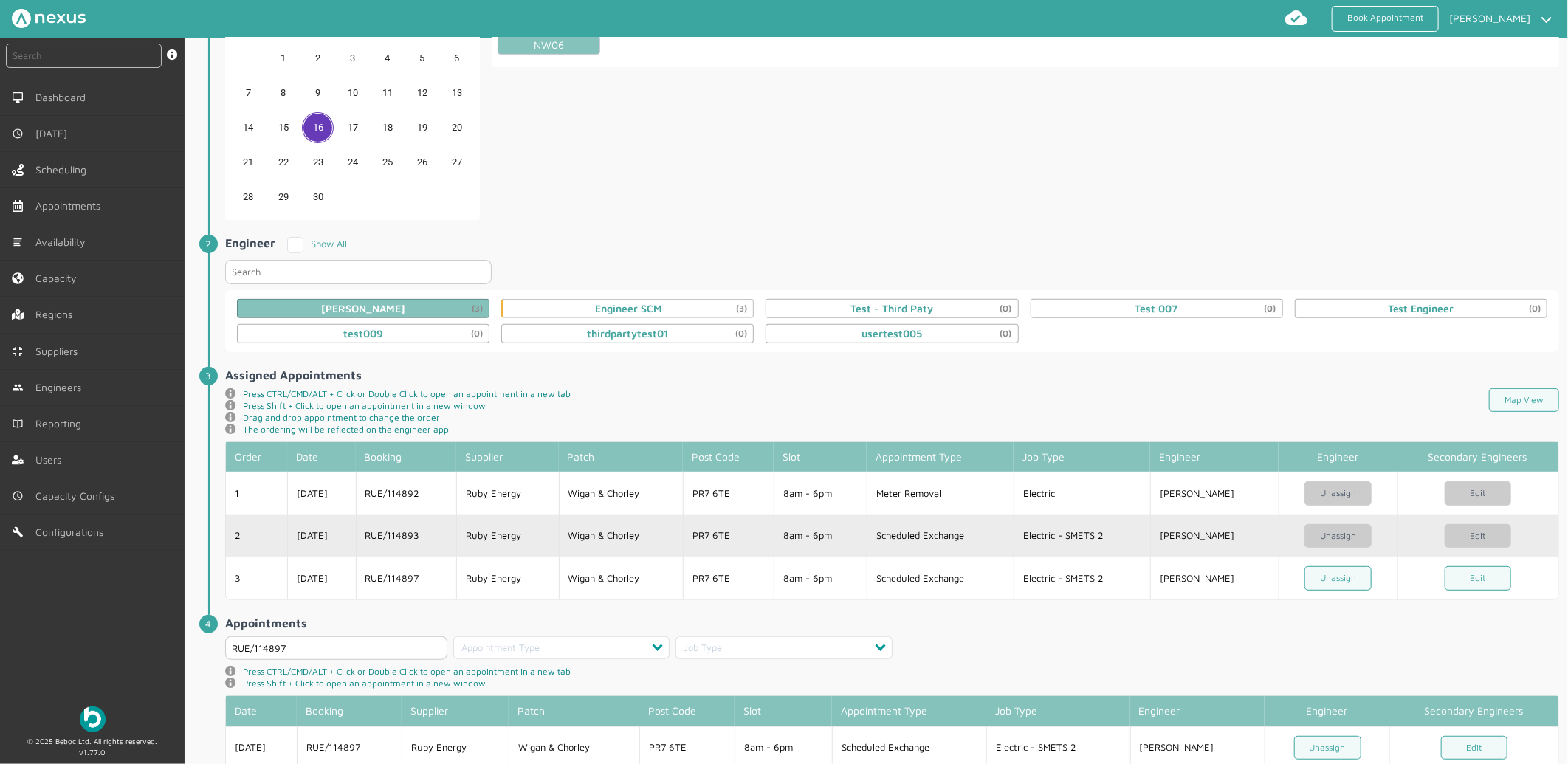
scroll to position [230, 0]
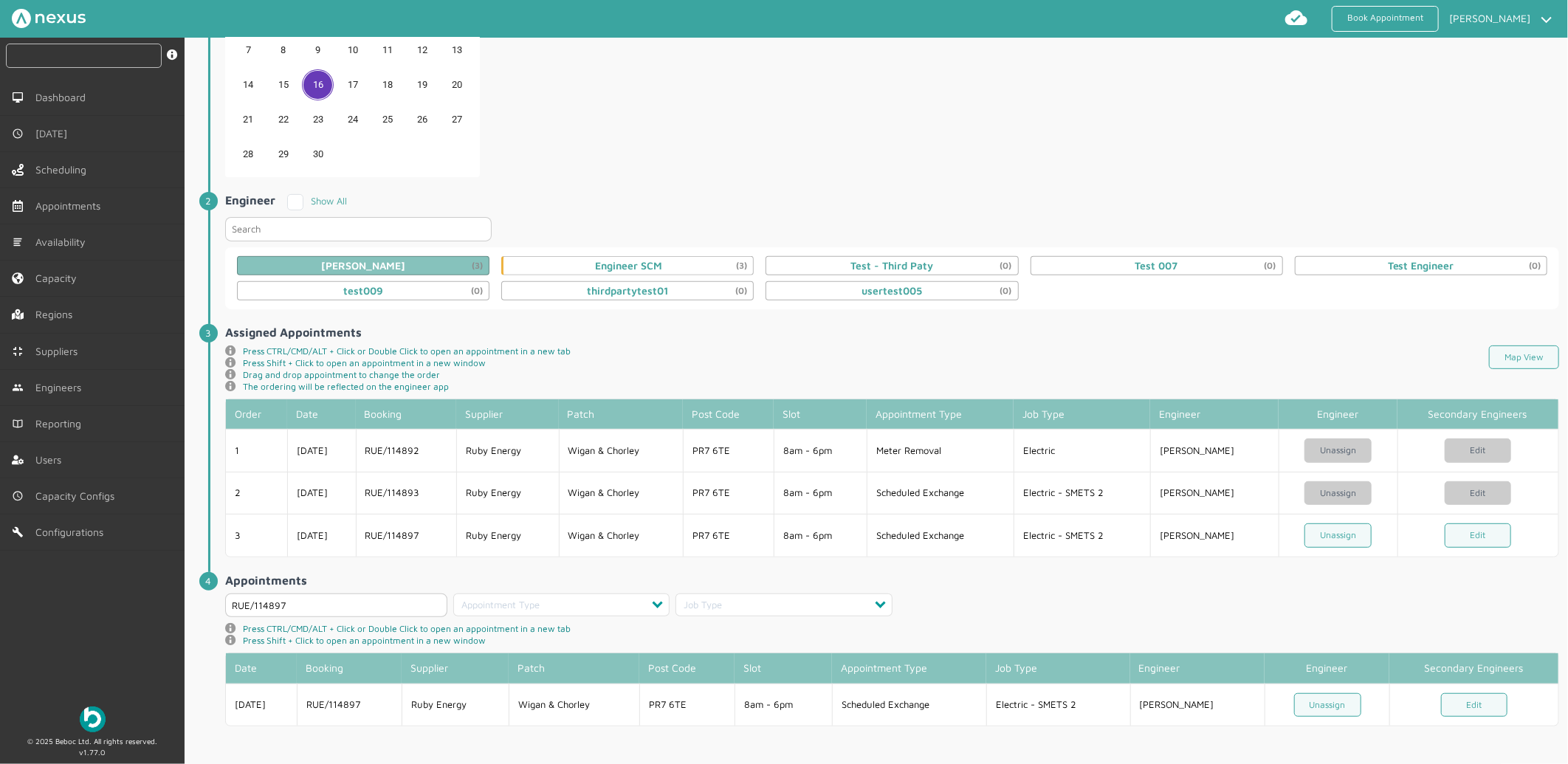
click at [71, 56] on input "text" at bounding box center [83, 56] width 156 height 25
type input "114897"
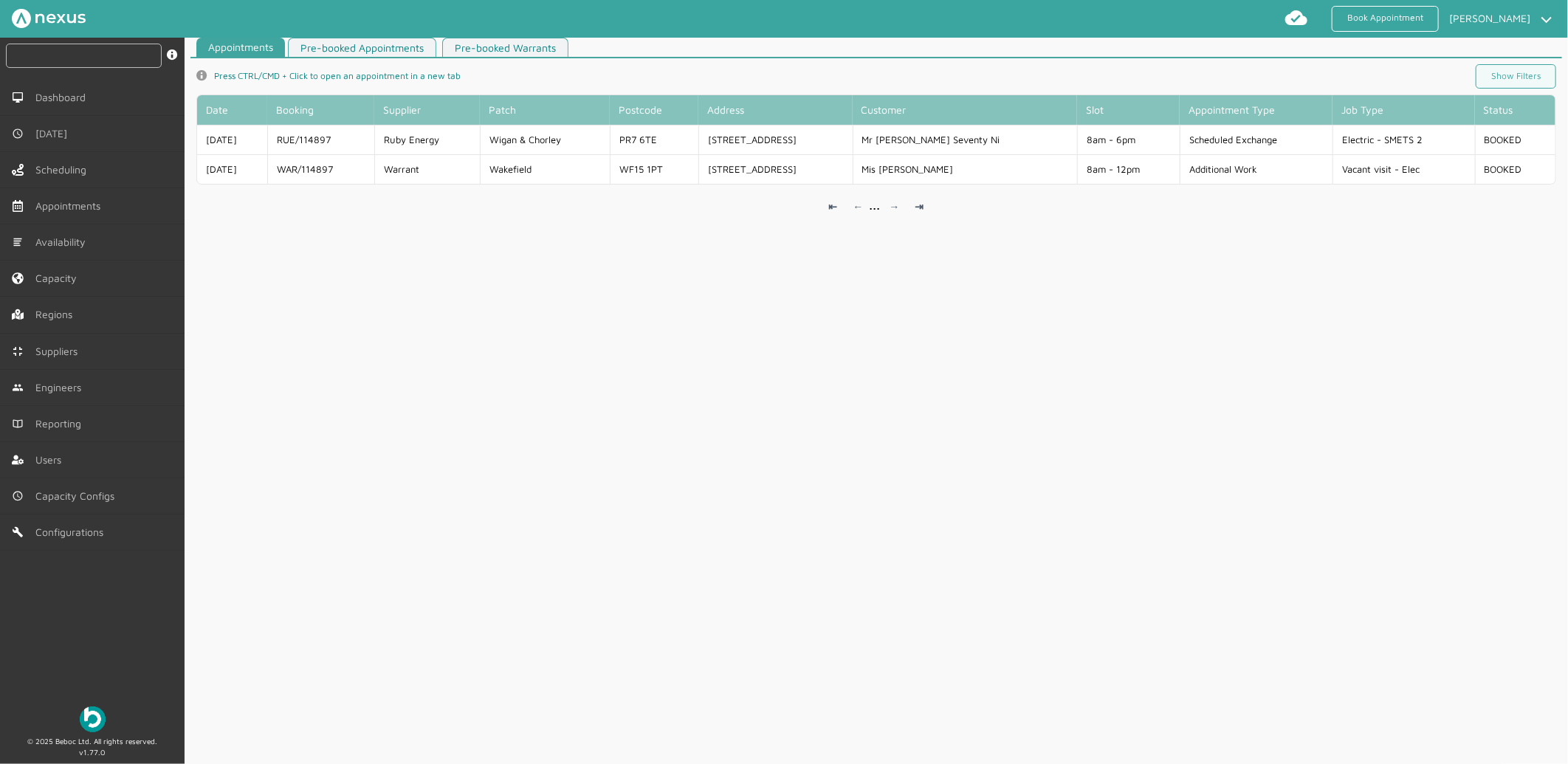
scroll to position [5, 0]
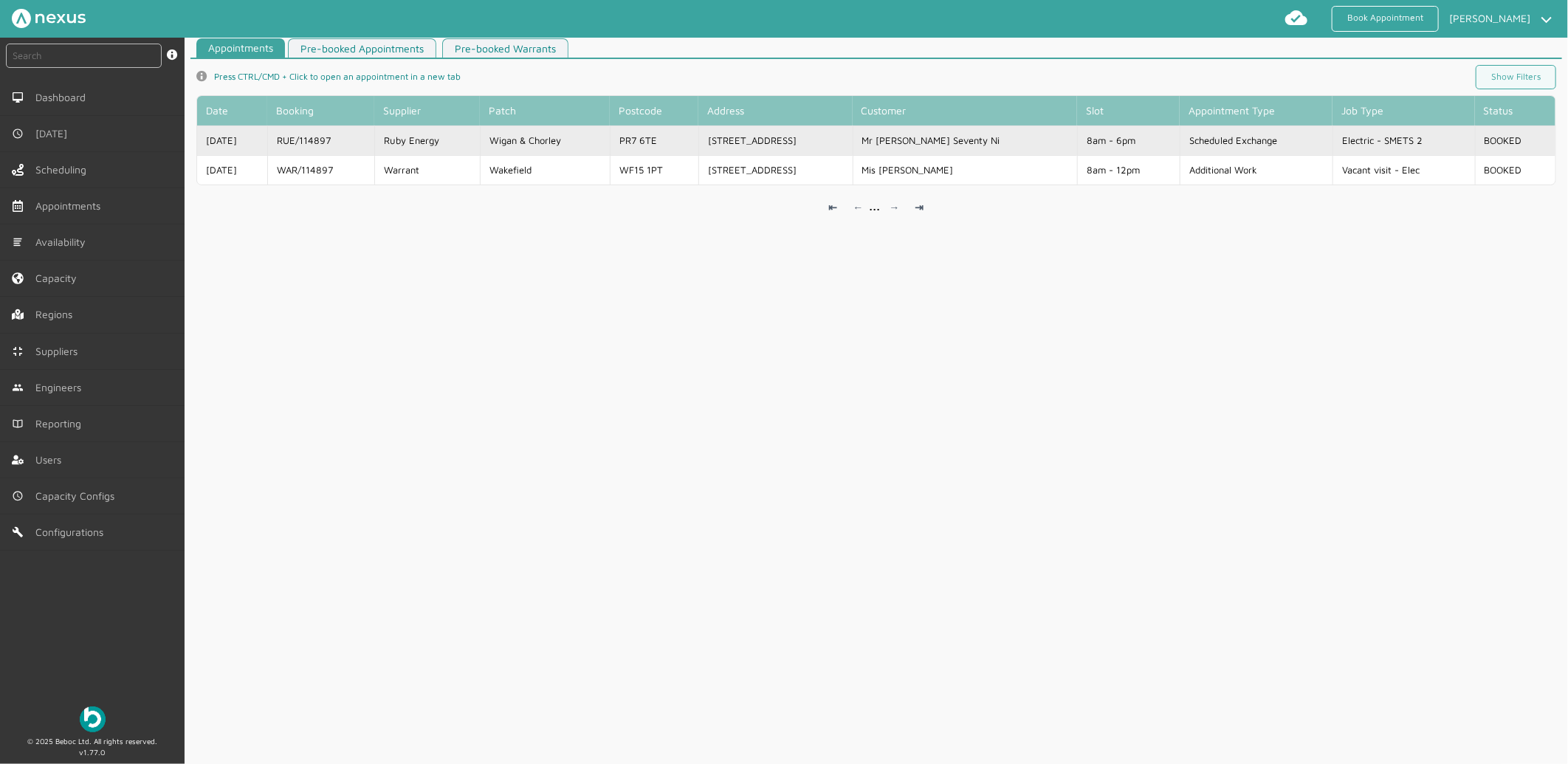
click at [481, 136] on td "Ruby Energy" at bounding box center [428, 140] width 106 height 29
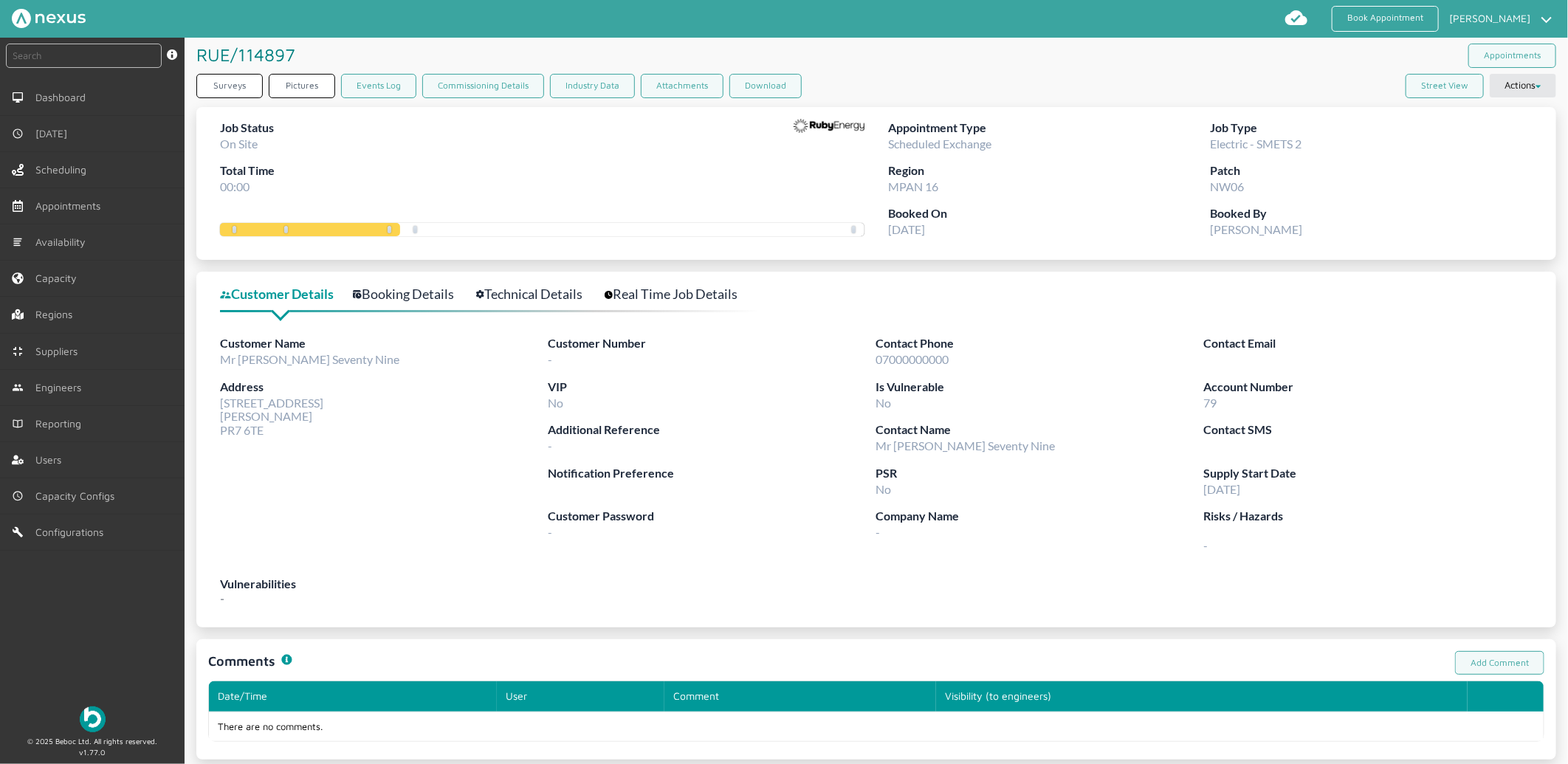
click at [548, 286] on link "Technical Details" at bounding box center [538, 294] width 123 height 21
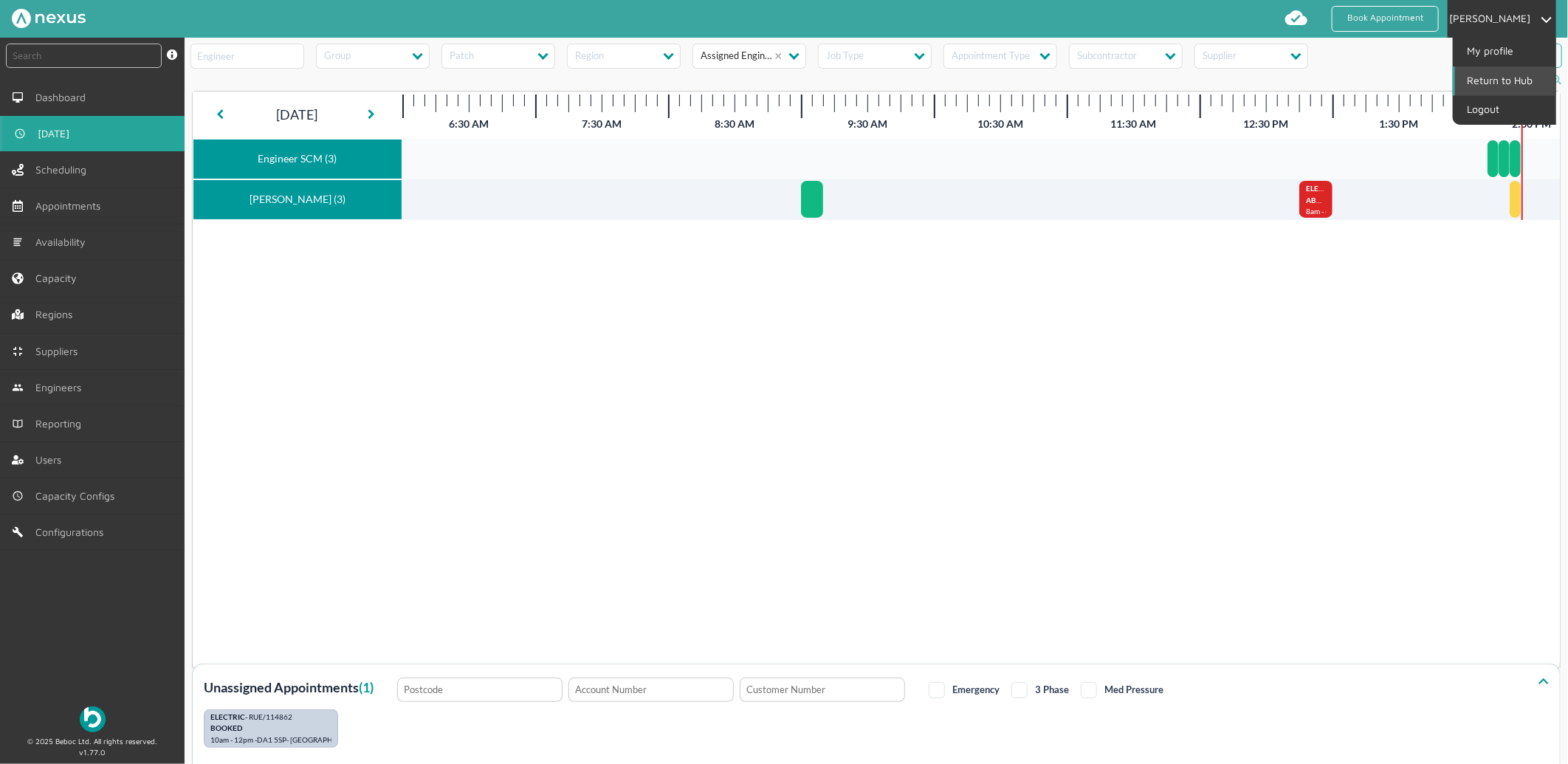
click at [1503, 74] on link "Return to Hub" at bounding box center [1506, 81] width 101 height 28
click at [1502, 68] on link "Return to Hub" at bounding box center [1506, 81] width 101 height 28
